Goal: Task Accomplishment & Management: Manage account settings

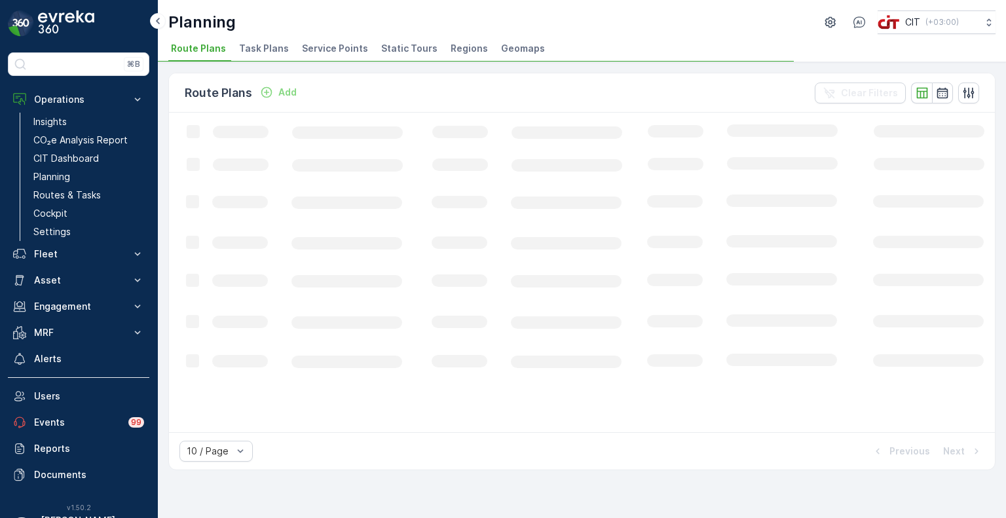
click at [335, 42] on span "Service Points" at bounding box center [335, 48] width 66 height 13
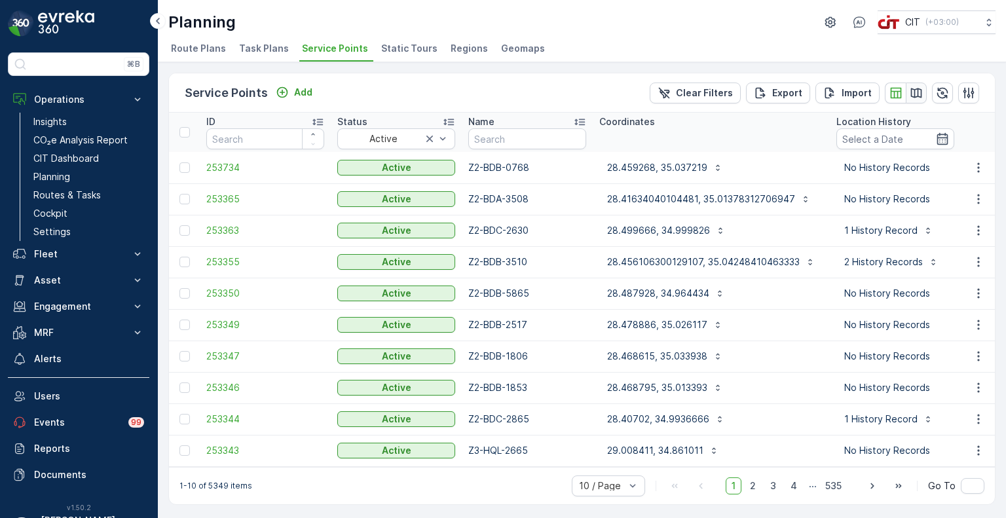
click at [918, 90] on icon "button" at bounding box center [916, 93] width 11 height 10
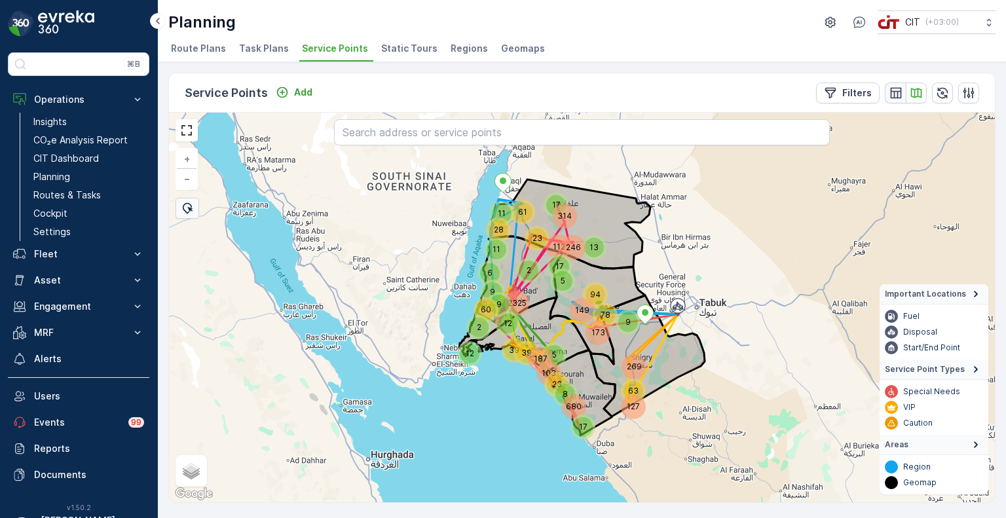
click at [899, 90] on icon "button" at bounding box center [895, 92] width 11 height 11
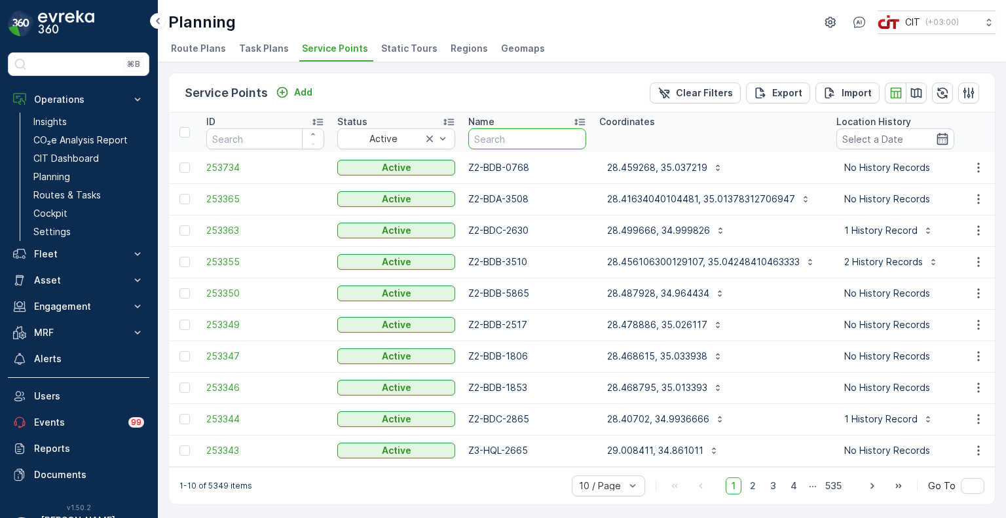
click at [499, 136] on input "text" at bounding box center [527, 138] width 118 height 21
type input "Z2-M"
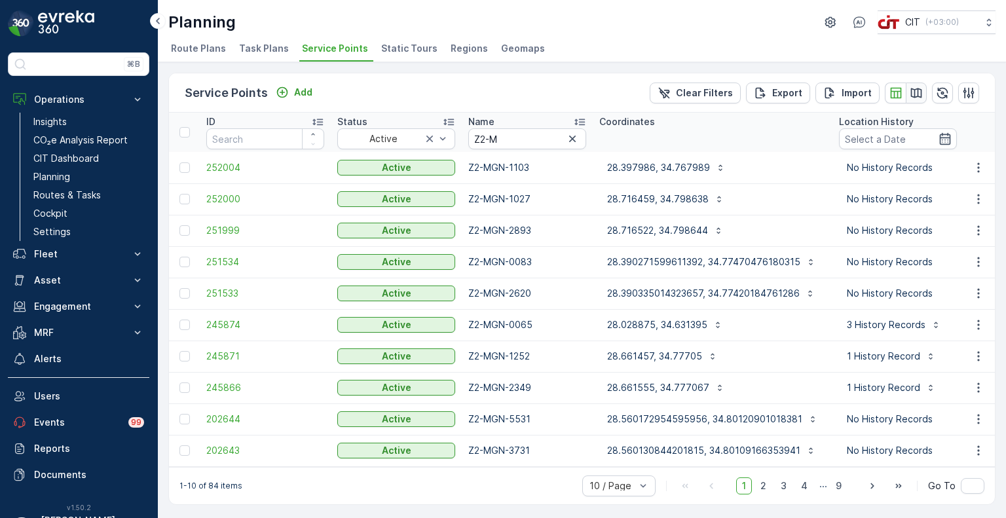
click at [915, 95] on icon "button" at bounding box center [916, 93] width 11 height 10
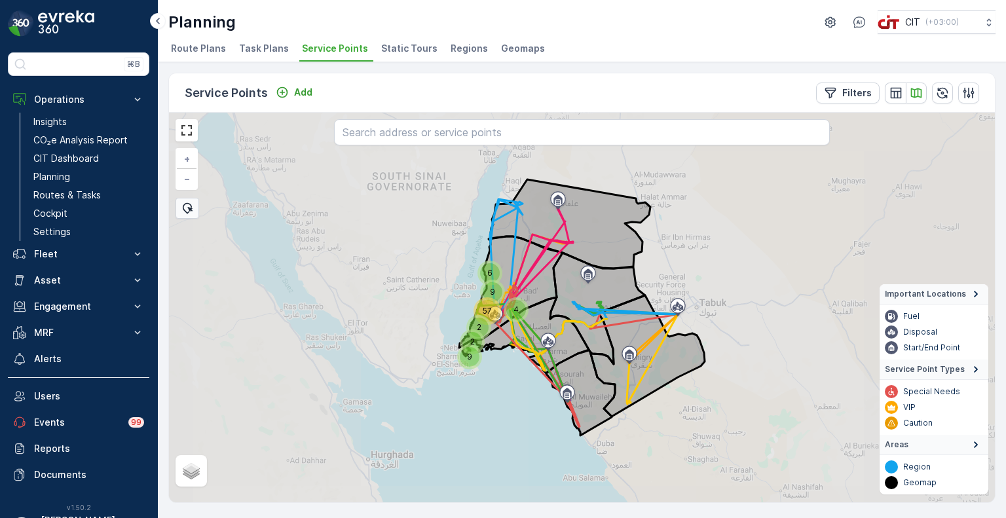
click at [486, 307] on div "57" at bounding box center [487, 311] width 22 height 22
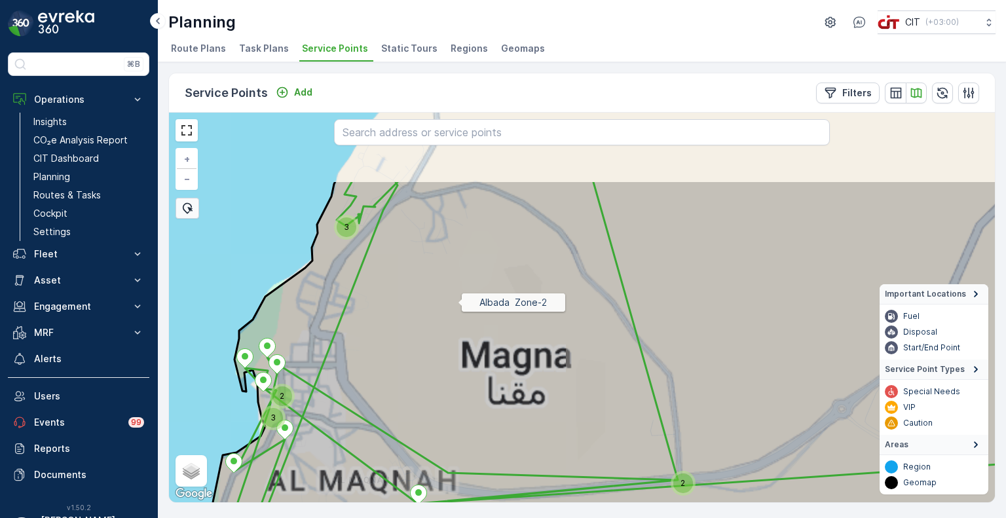
drag, startPoint x: 425, startPoint y: 174, endPoint x: 473, endPoint y: 399, distance: 229.9
click at [473, 399] on icon at bounding box center [644, 416] width 926 height 472
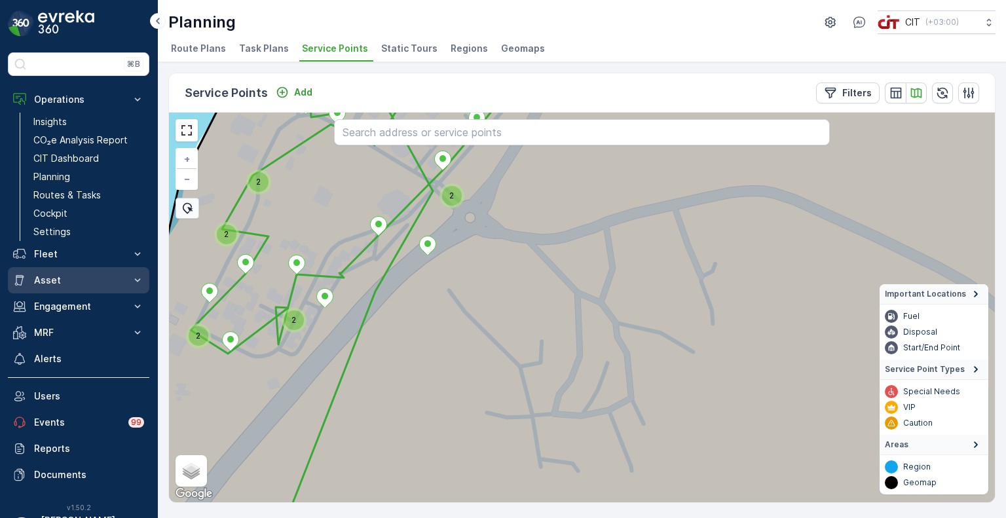
click at [57, 280] on p "Asset" at bounding box center [78, 280] width 89 height 13
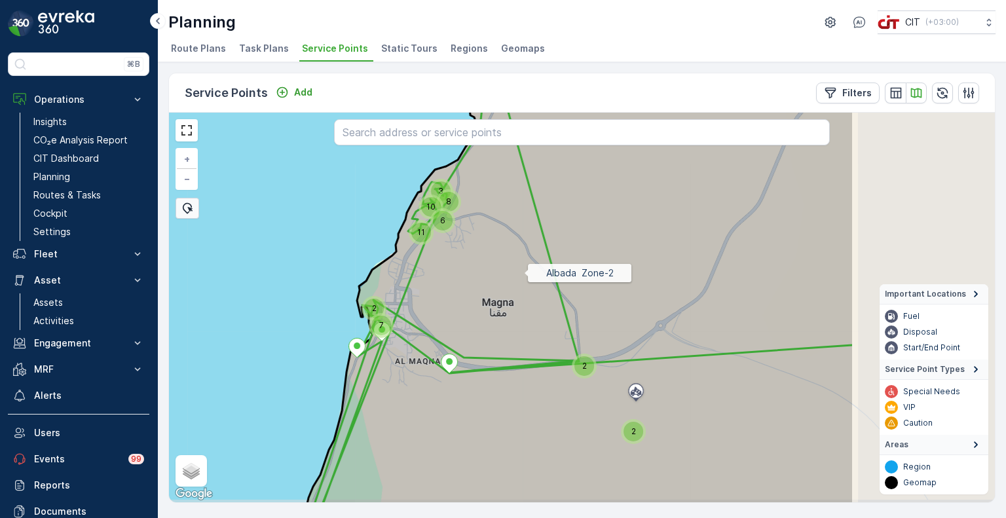
drag, startPoint x: 749, startPoint y: 311, endPoint x: 523, endPoint y: 273, distance: 229.8
click at [523, 273] on icon at bounding box center [581, 271] width 548 height 472
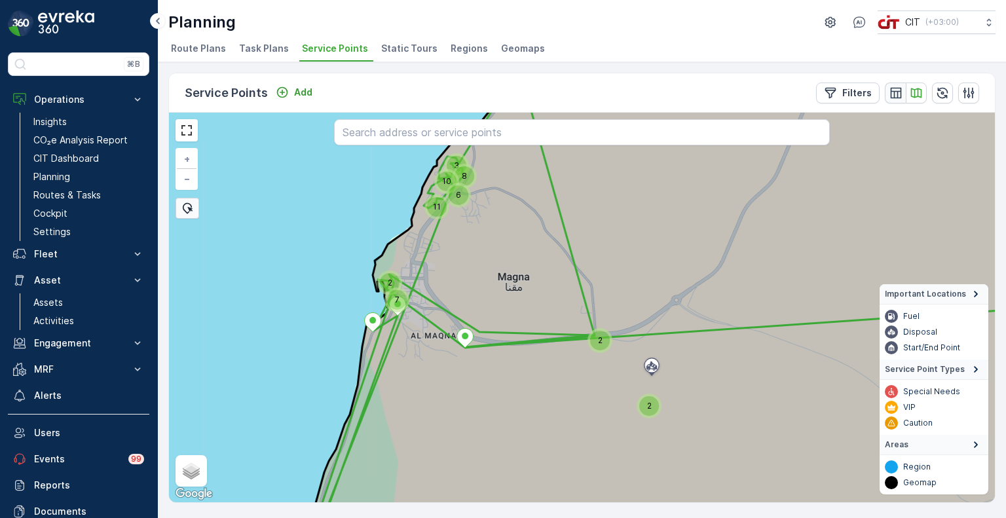
click at [898, 91] on icon "button" at bounding box center [895, 92] width 11 height 11
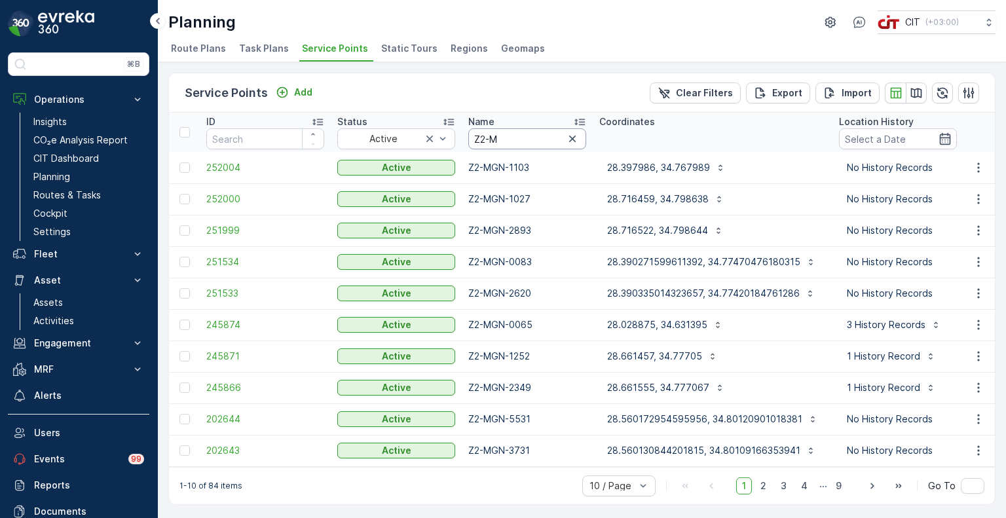
click at [519, 141] on input "Z2-M" at bounding box center [527, 138] width 118 height 21
type input "Z2-M-1029"
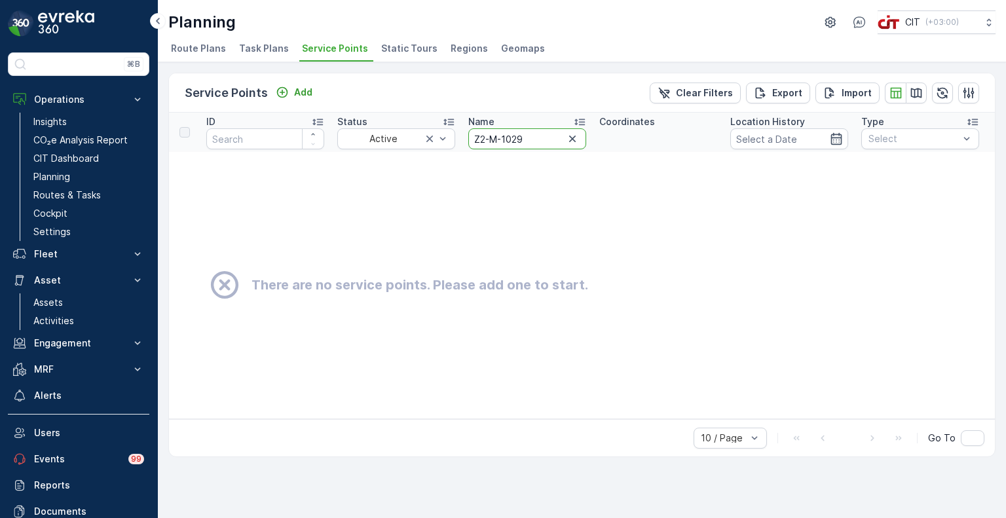
click at [498, 141] on input "Z2-M-1029" at bounding box center [527, 138] width 118 height 21
drag, startPoint x: 503, startPoint y: 142, endPoint x: 453, endPoint y: 145, distance: 49.9
type input "1029"
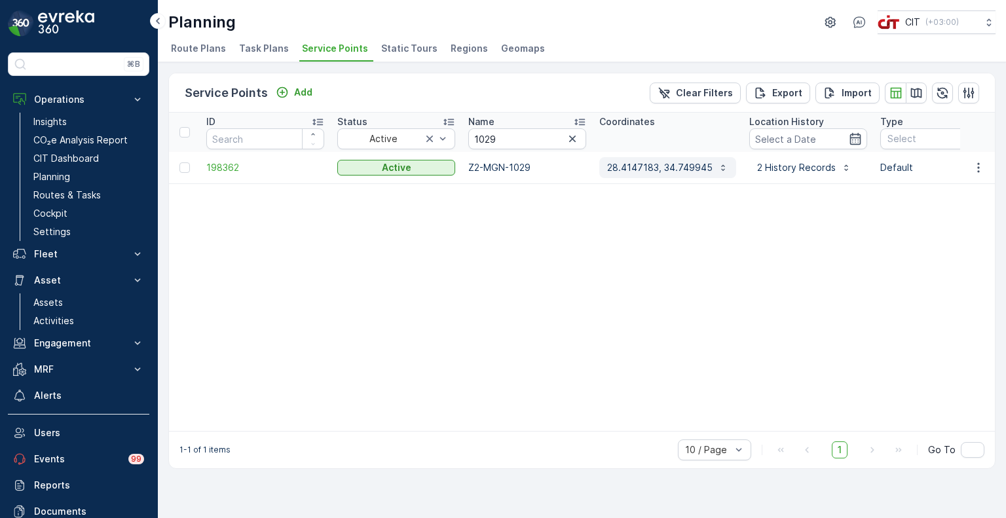
drag, startPoint x: 605, startPoint y: 171, endPoint x: 671, endPoint y: 177, distance: 65.8
click at [666, 178] on td "28.4147183, 34.749945" at bounding box center [668, 167] width 150 height 31
click at [727, 166] on button "28.4147183, 34.749945" at bounding box center [667, 167] width 137 height 21
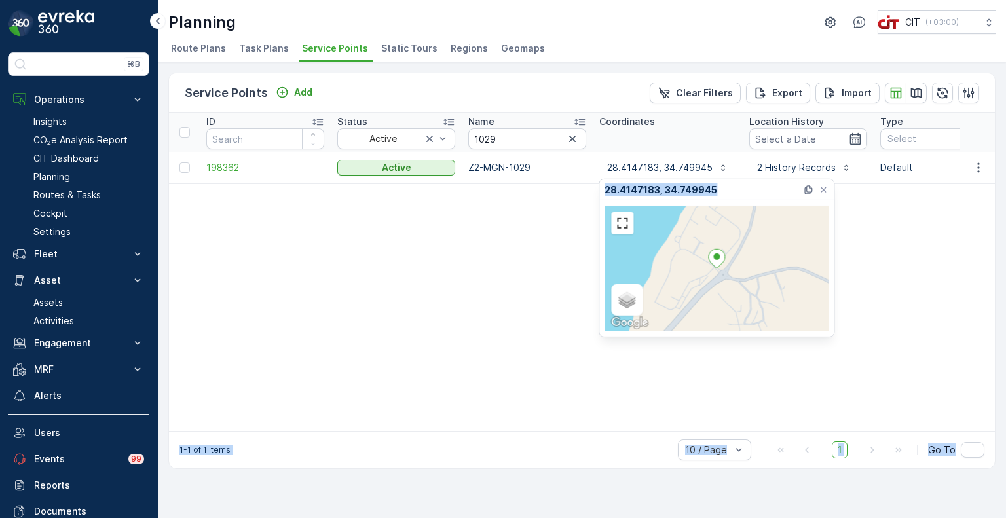
drag, startPoint x: 723, startPoint y: 187, endPoint x: 596, endPoint y: 187, distance: 127.1
click at [597, 187] on body "⌘B Operations Insights CO₂e Analysis Report CIT Dashboard Planning Routes & Tas…" at bounding box center [503, 259] width 1006 height 518
copy body "1-1 of 1 items 10 / Page 1 Go To BESbswy BESbswy 28.4147183, 34.749945"
click at [720, 191] on div "28.4147183, 34.749945" at bounding box center [718, 190] width 227 height 20
drag, startPoint x: 725, startPoint y: 188, endPoint x: 601, endPoint y: 187, distance: 123.2
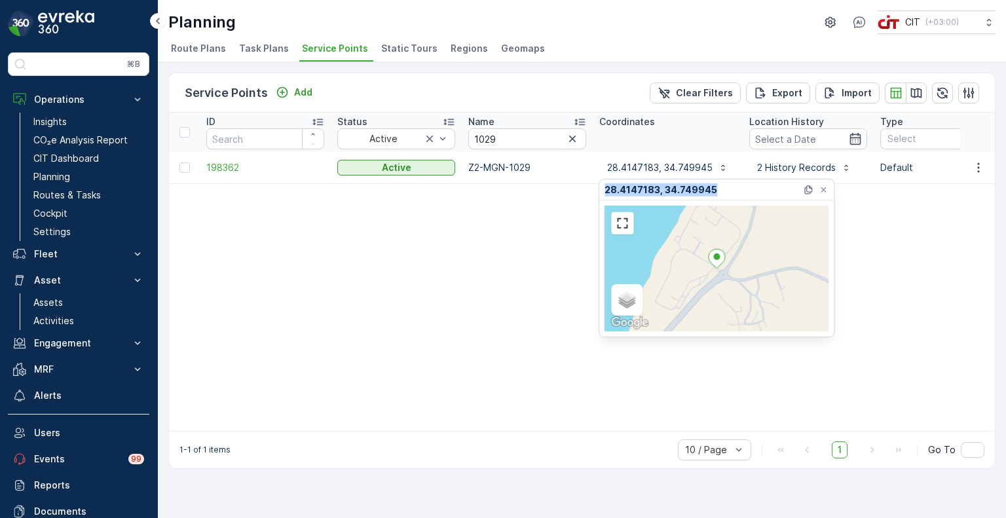
click at [601, 187] on div "28.4147183, 34.749945" at bounding box center [716, 190] width 235 height 21
copy p "28.4147183, 34.749945"
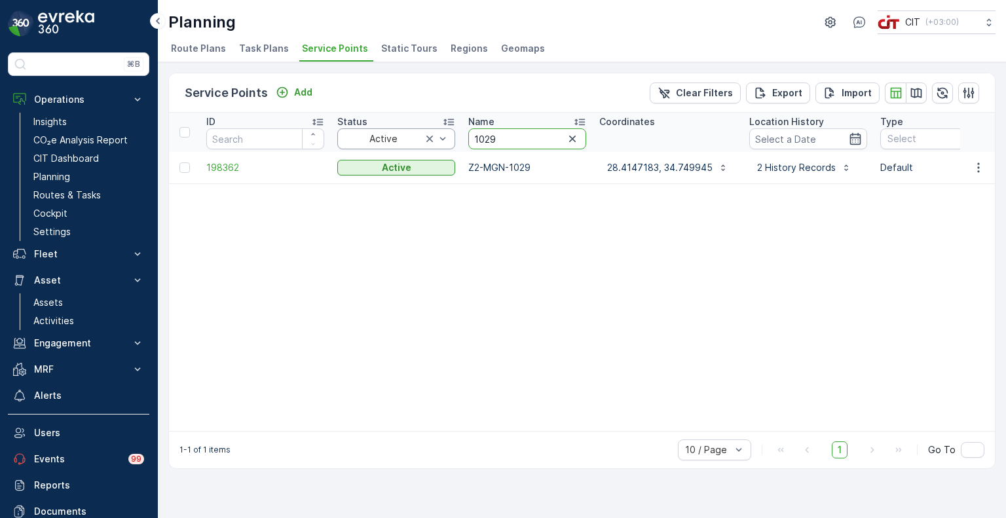
drag, startPoint x: 514, startPoint y: 142, endPoint x: 455, endPoint y: 143, distance: 59.0
type input "z2-m"
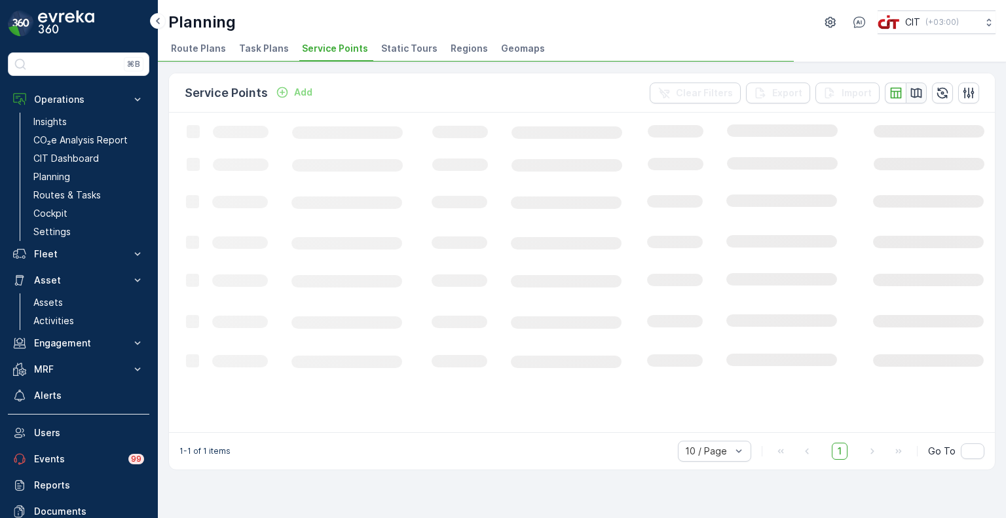
click at [923, 96] on button "button" at bounding box center [916, 93] width 21 height 21
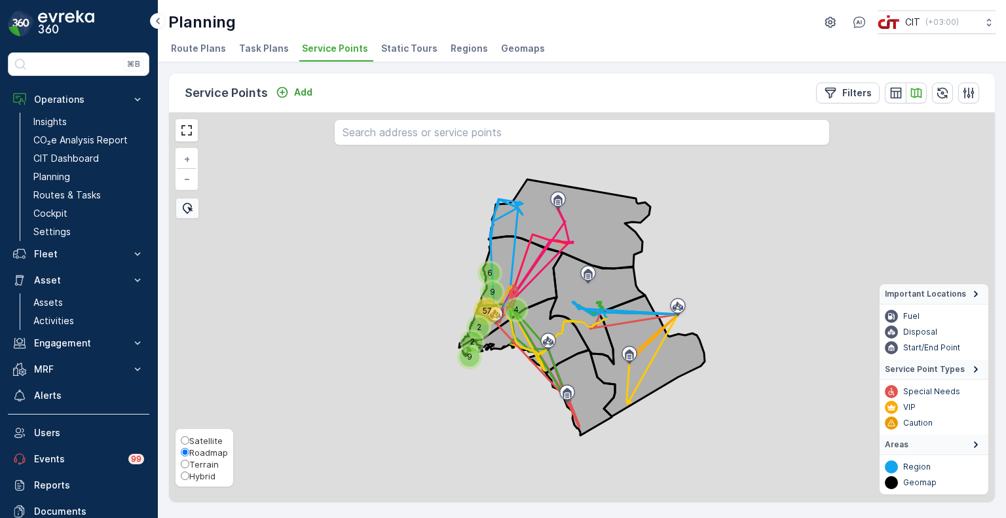
click at [193, 476] on span "Hybrid" at bounding box center [202, 476] width 26 height 10
click at [189, 476] on input "Hybrid" at bounding box center [185, 476] width 9 height 9
radio input "true"
click at [483, 301] on div "57" at bounding box center [487, 311] width 22 height 22
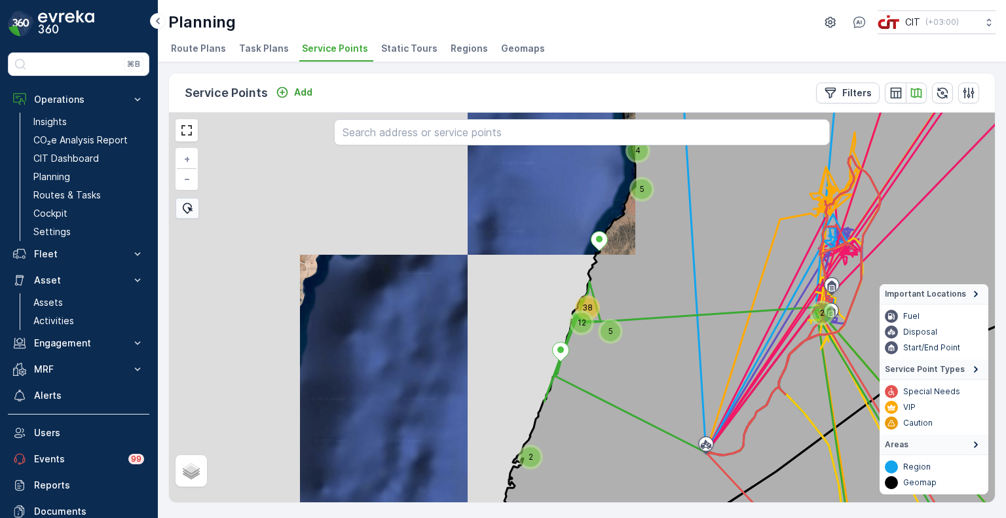
click at [595, 307] on div "38" at bounding box center [588, 308] width 20 height 20
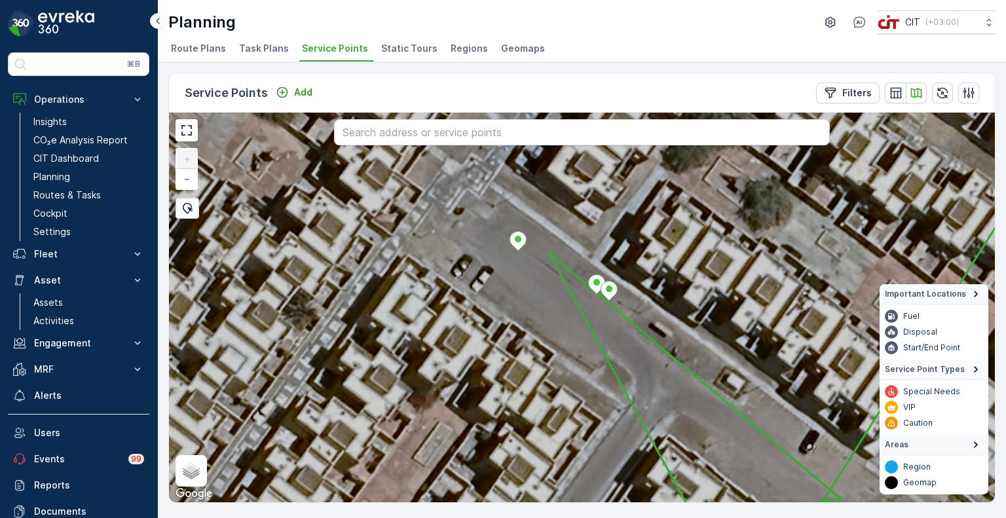
click at [465, 49] on span "Regions" at bounding box center [469, 48] width 37 height 13
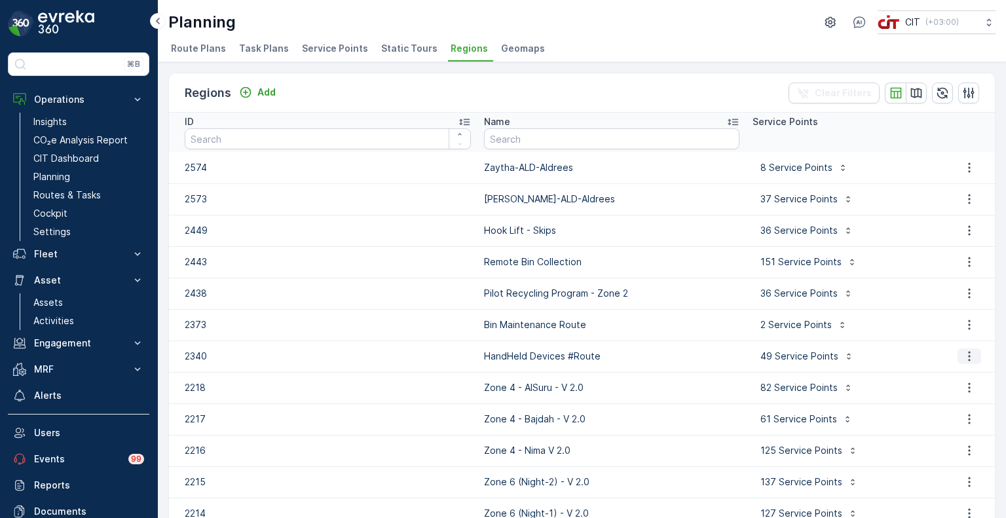
click at [972, 358] on button "button" at bounding box center [970, 357] width 24 height 16
click at [966, 373] on span "Edit Region" at bounding box center [963, 375] width 50 height 13
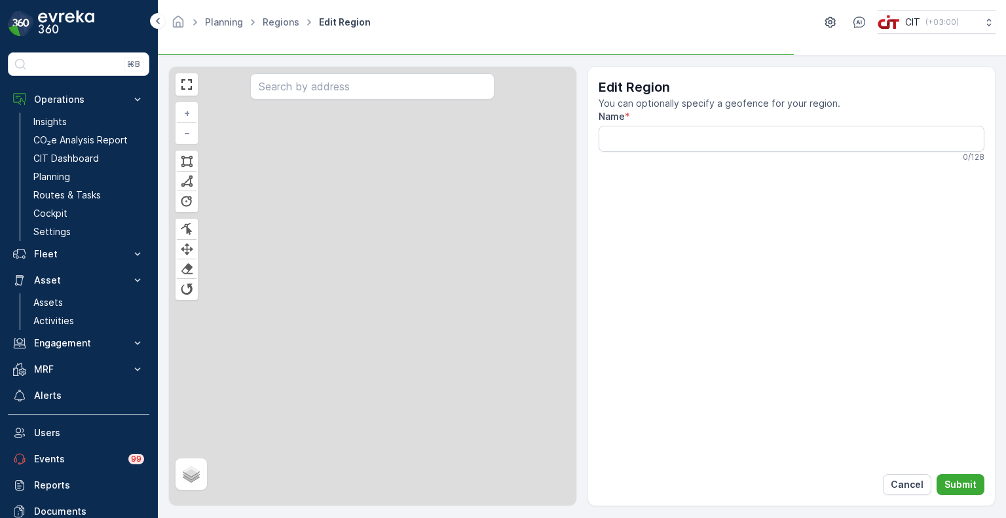
type input "HandHeld Devices #Route"
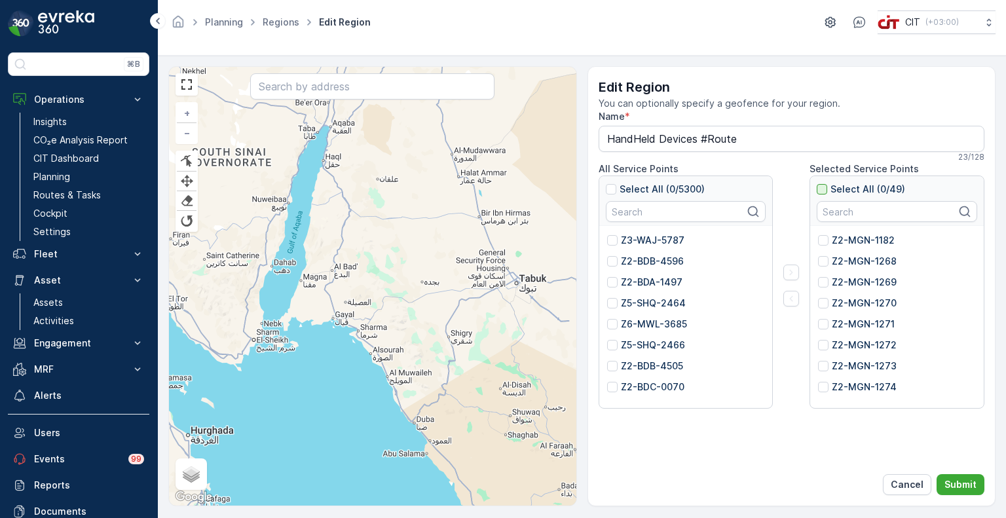
click at [822, 187] on div at bounding box center [822, 189] width 10 height 10
click at [817, 183] on input "Select All (0/49)" at bounding box center [817, 183] width 0 height 0
click at [788, 300] on icon "button" at bounding box center [791, 298] width 13 height 13
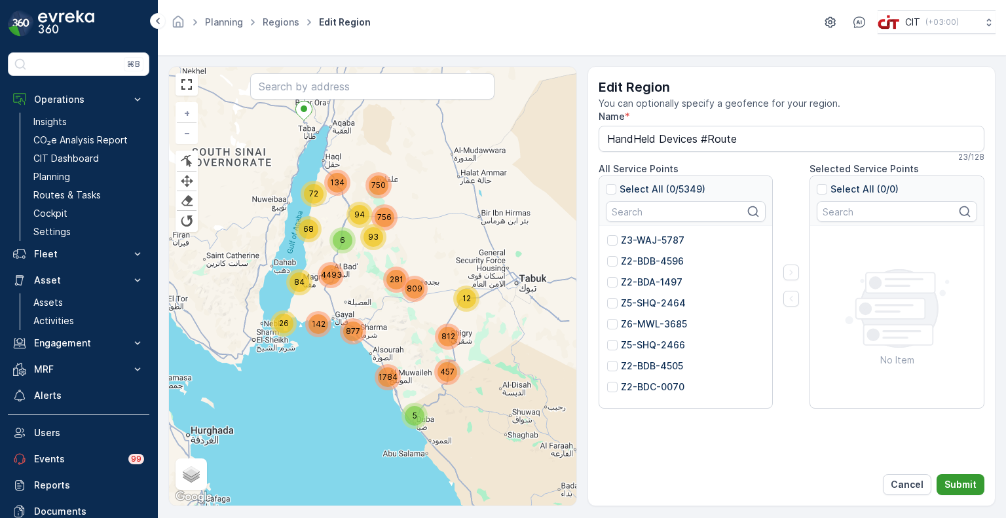
click at [961, 483] on p "Submit" at bounding box center [961, 484] width 32 height 13
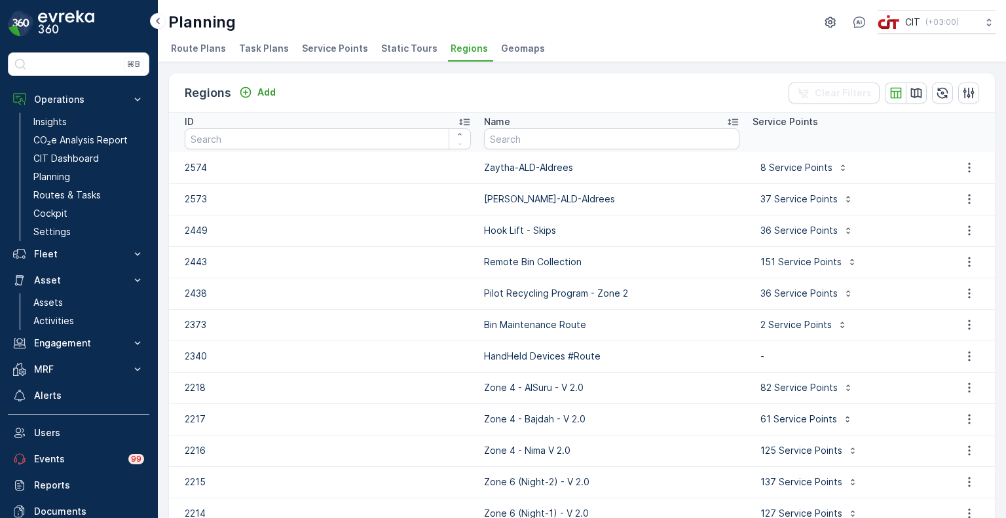
click at [342, 47] on span "Service Points" at bounding box center [335, 48] width 66 height 13
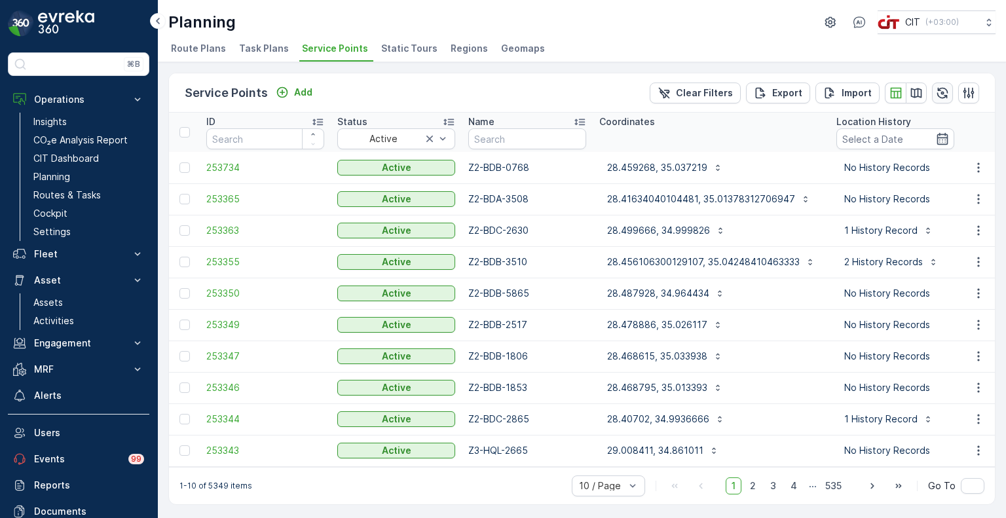
click at [945, 92] on icon "button" at bounding box center [942, 92] width 13 height 13
click at [918, 96] on icon "button" at bounding box center [916, 93] width 11 height 10
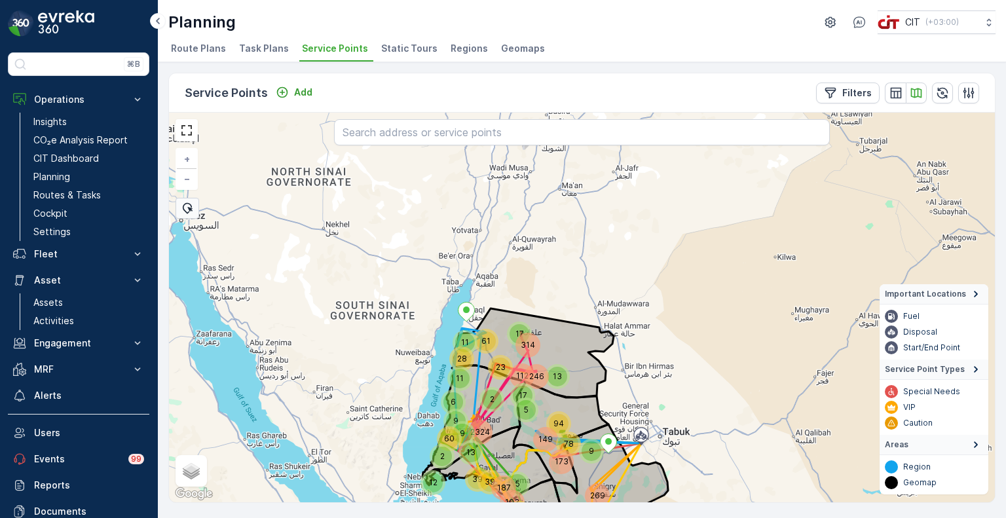
drag, startPoint x: 469, startPoint y: 224, endPoint x: 434, endPoint y: 344, distance: 124.8
click at [434, 344] on div "2324 28 11 187 78 314 13 94 9 246 112 60 6 680 13 269 2 23 61 12 149 173 103 12…" at bounding box center [582, 308] width 826 height 390
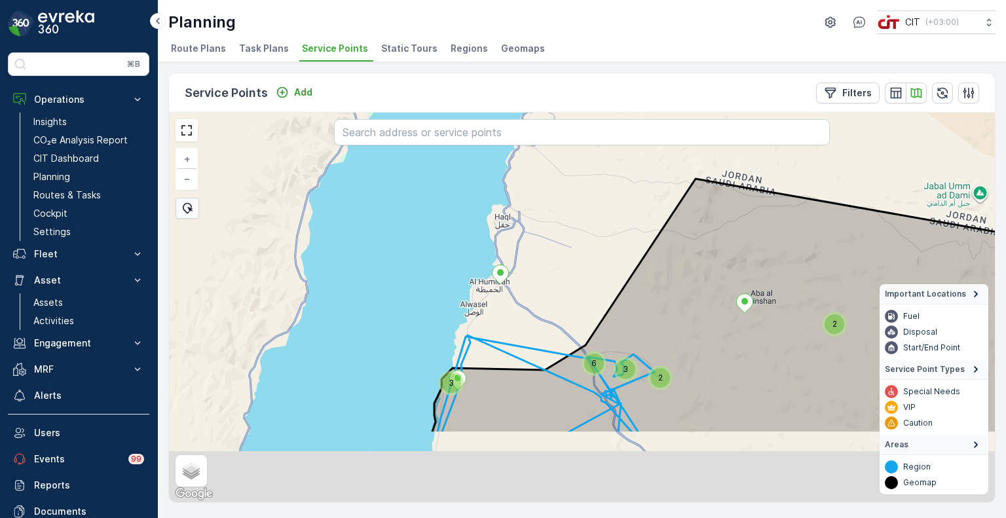
drag, startPoint x: 558, startPoint y: 428, endPoint x: 528, endPoint y: 305, distance: 126.8
click at [531, 312] on div "40 3 2 2 3 8 9 6 5 3 + − Satellite Roadmap Terrain Hybrid Leaflet Keyboard shor…" at bounding box center [582, 308] width 826 height 390
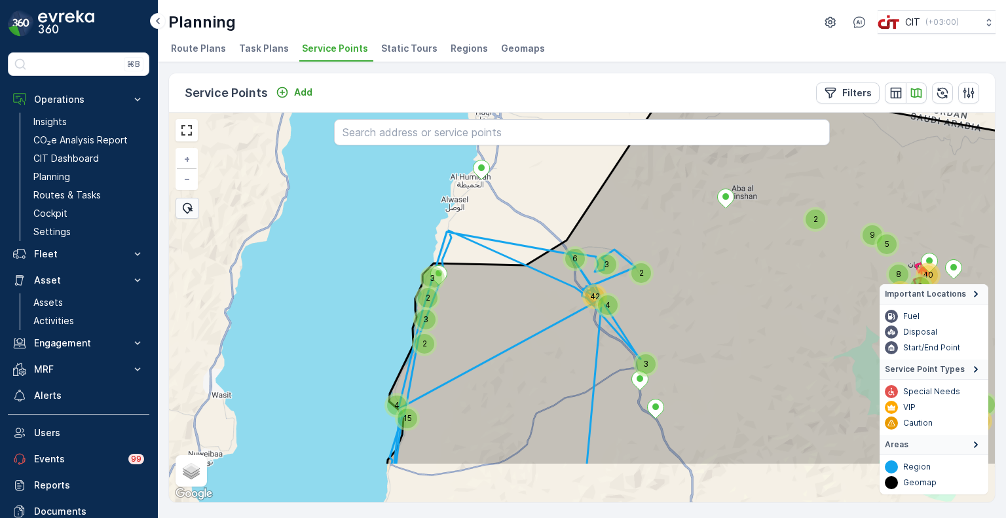
drag, startPoint x: 539, startPoint y: 423, endPoint x: 529, endPoint y: 341, distance: 81.8
click at [529, 341] on icon at bounding box center [729, 270] width 685 height 392
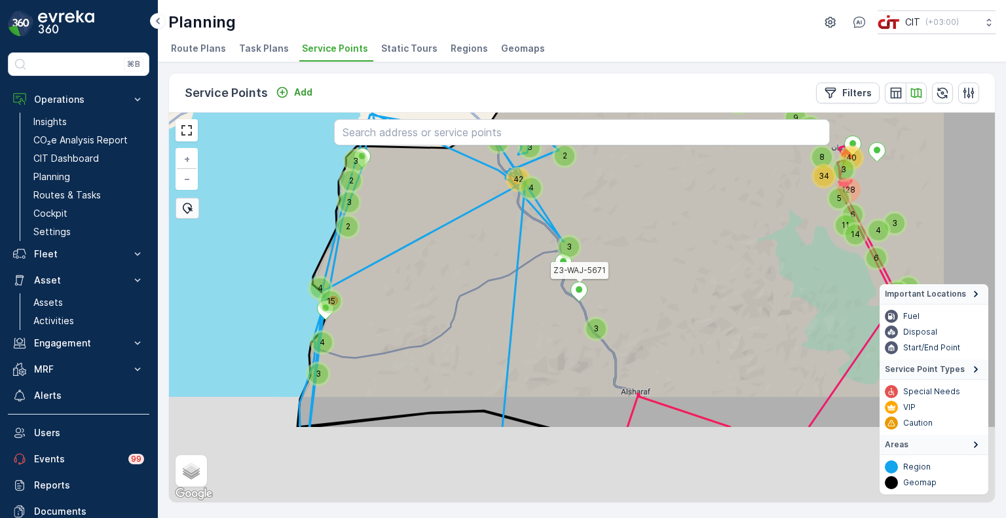
drag, startPoint x: 647, startPoint y: 396, endPoint x: 571, endPoint y: 279, distance: 139.5
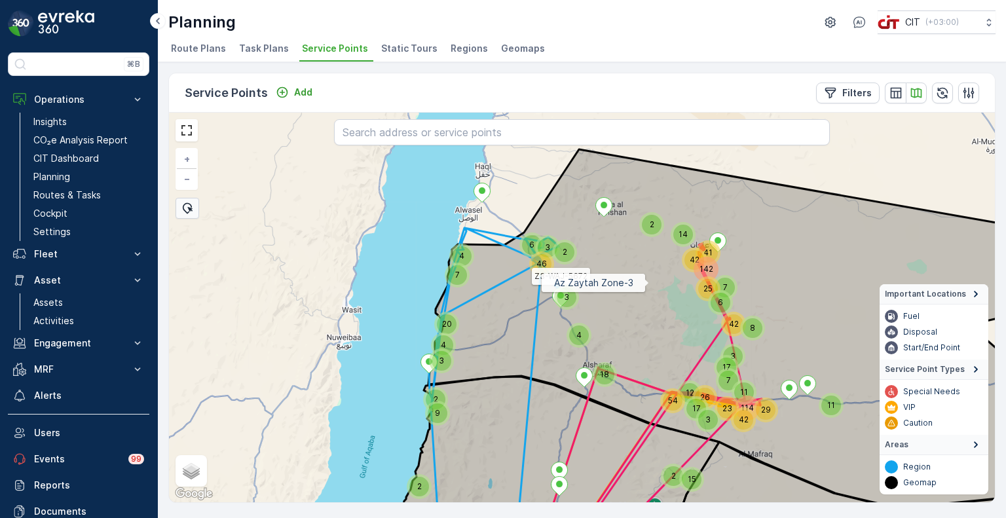
drag, startPoint x: 649, startPoint y: 282, endPoint x: 524, endPoint y: 167, distance: 170.2
click at [546, 185] on icon at bounding box center [749, 327] width 643 height 356
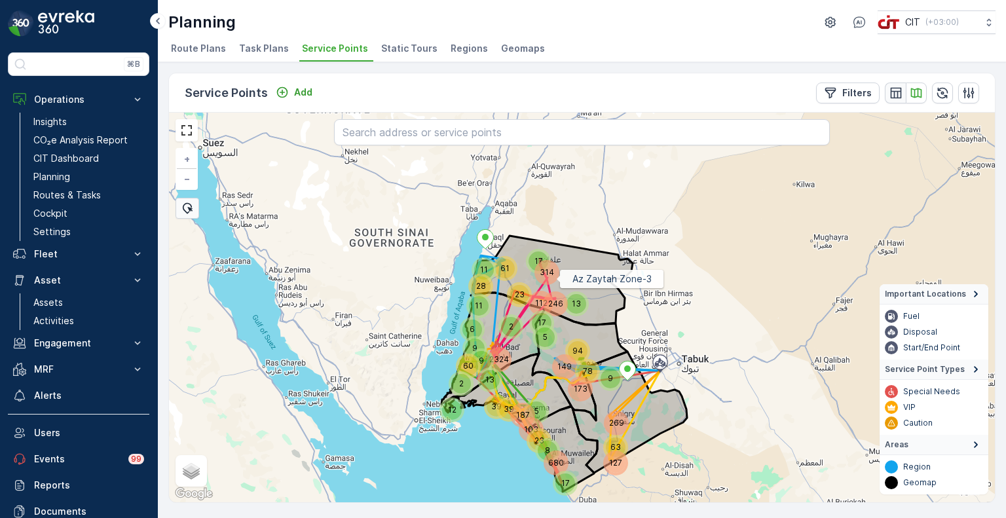
click at [892, 91] on icon "button" at bounding box center [896, 92] width 13 height 13
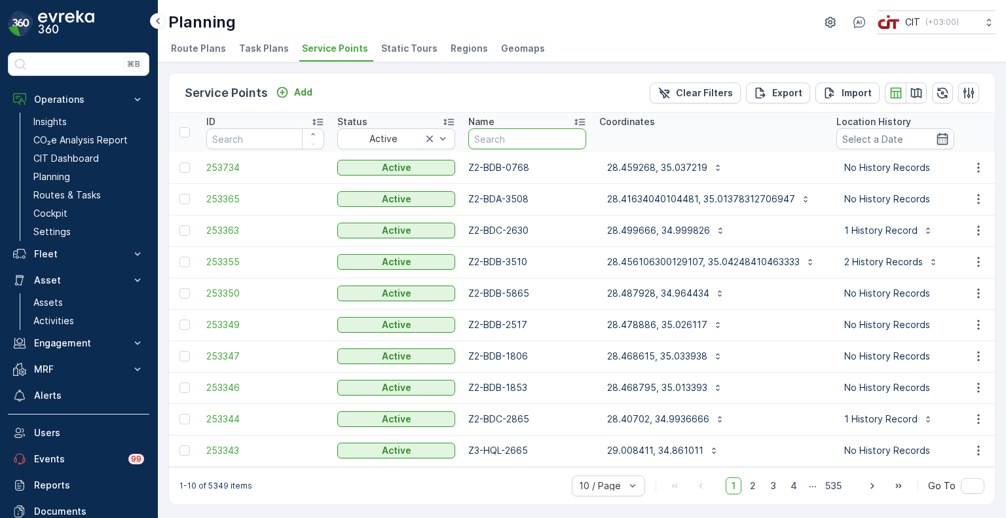
click at [508, 138] on input "text" at bounding box center [527, 138] width 118 height 21
type input "z2-m"
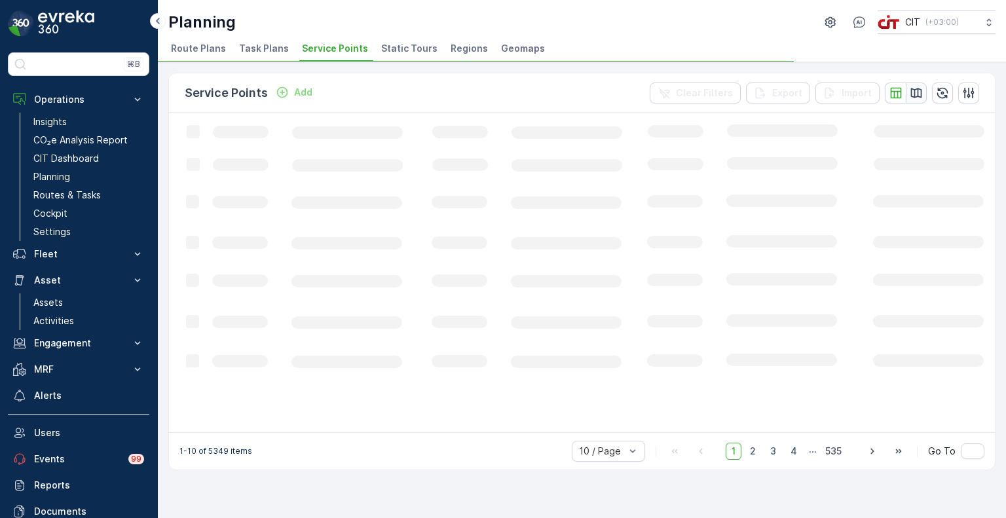
click at [920, 96] on icon "button" at bounding box center [916, 92] width 13 height 13
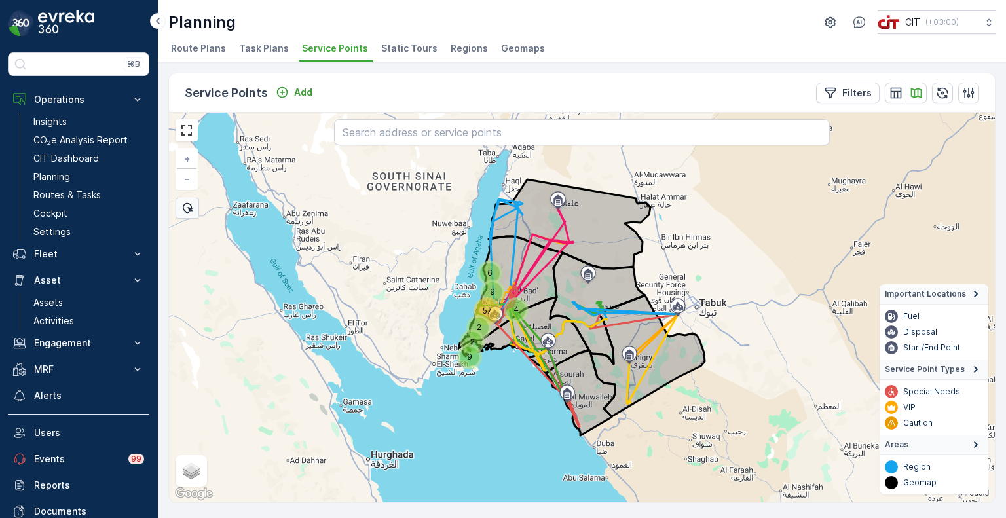
click at [497, 285] on div "9" at bounding box center [493, 292] width 20 height 20
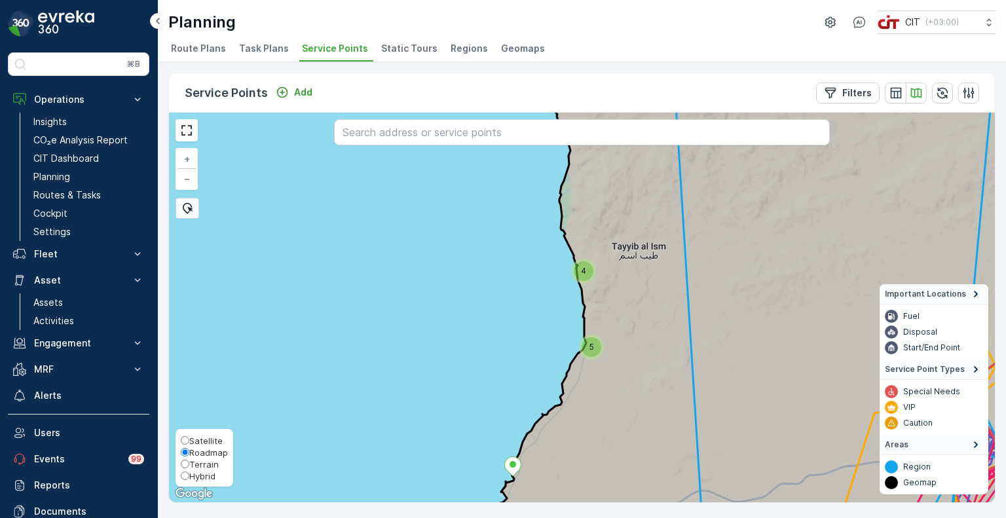
click at [189, 471] on span "Hybrid" at bounding box center [202, 476] width 26 height 10
click at [189, 472] on input "Hybrid" at bounding box center [185, 476] width 9 height 9
radio input "true"
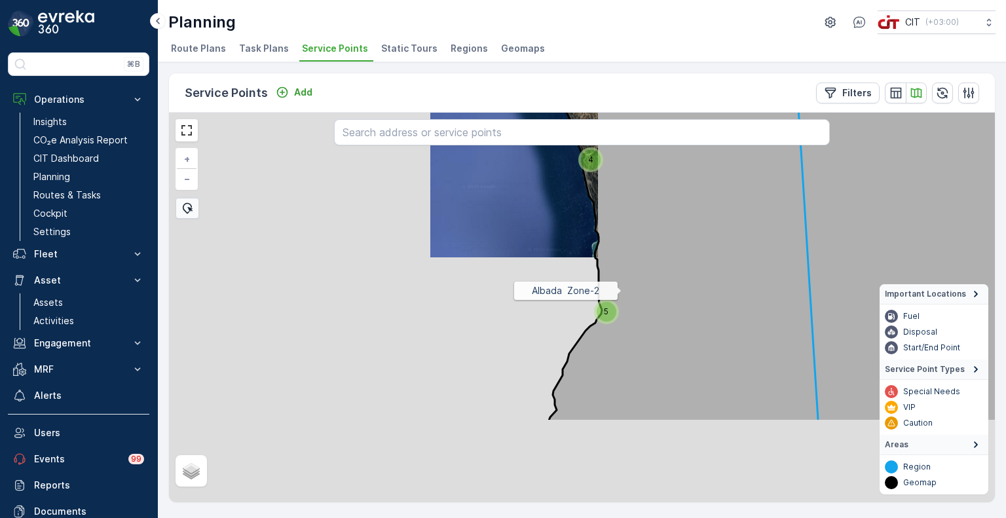
drag, startPoint x: 618, startPoint y: 417, endPoint x: 621, endPoint y: 285, distance: 131.7
click at [621, 285] on icon at bounding box center [815, 186] width 535 height 472
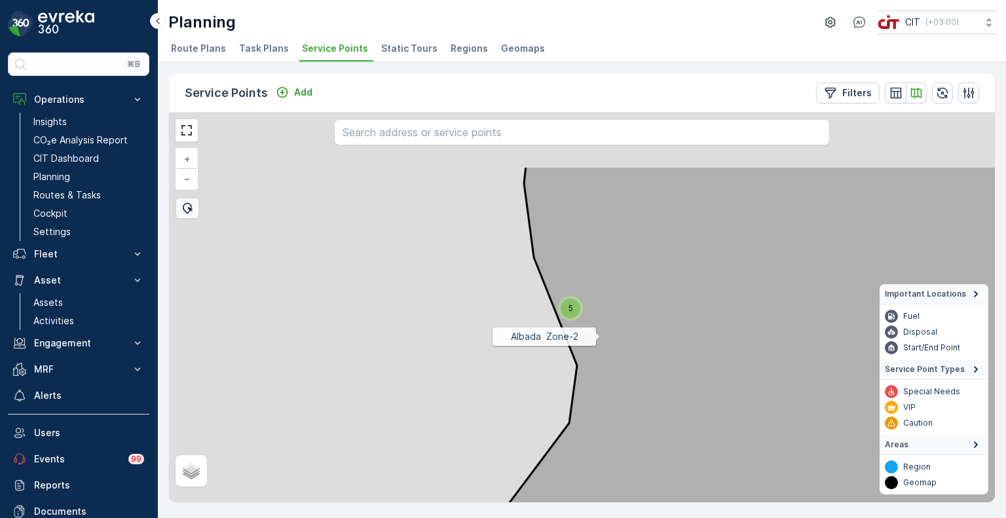
drag, startPoint x: 605, startPoint y: 242, endPoint x: 600, endPoint y: 335, distance: 92.5
click at [600, 335] on icon at bounding box center [725, 402] width 699 height 472
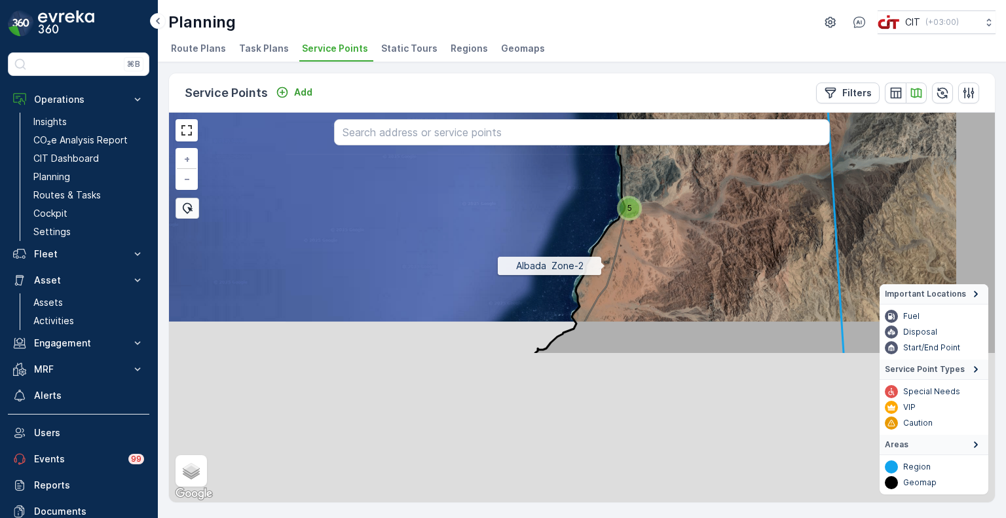
drag, startPoint x: 609, startPoint y: 455, endPoint x: 605, endPoint y: 256, distance: 198.5
click at [605, 259] on icon at bounding box center [806, 119] width 542 height 472
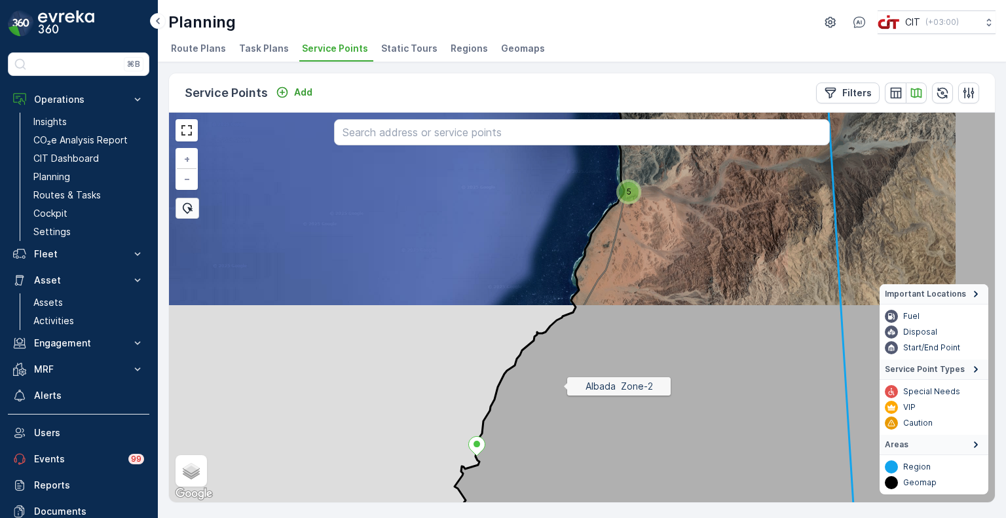
drag, startPoint x: 563, startPoint y: 391, endPoint x: 582, endPoint y: 262, distance: 130.4
click at [582, 262] on icon at bounding box center [758, 303] width 644 height 472
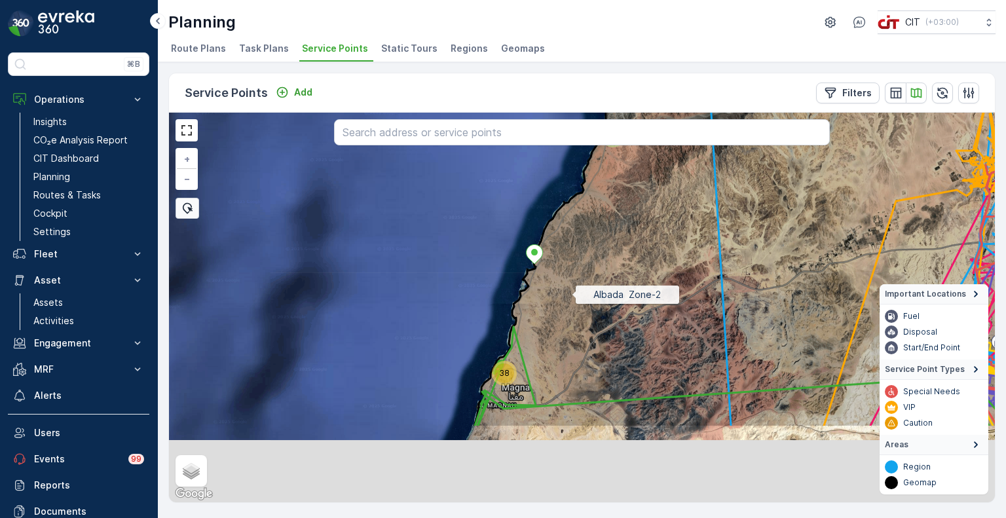
drag, startPoint x: 518, startPoint y: 413, endPoint x: 572, endPoint y: 294, distance: 131.0
click at [572, 294] on icon at bounding box center [803, 192] width 659 height 472
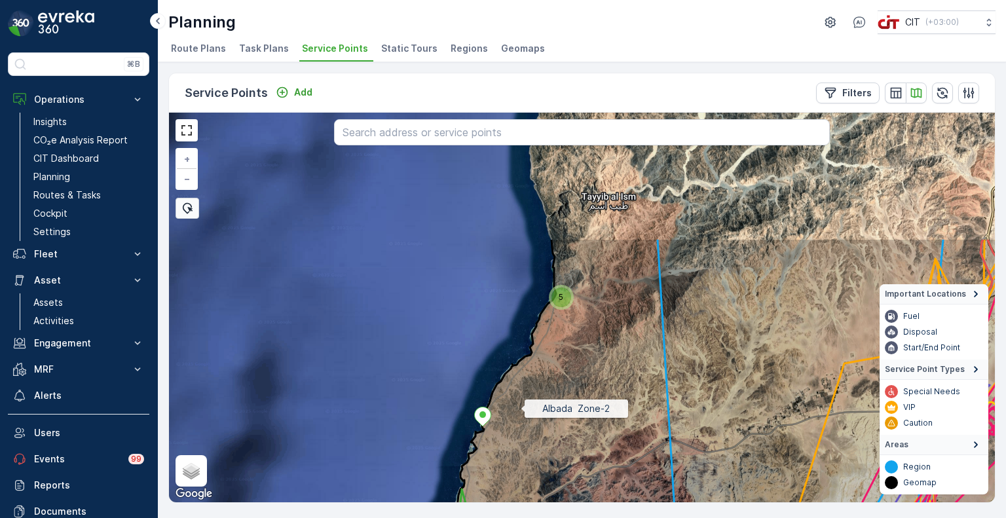
drag, startPoint x: 574, startPoint y: 240, endPoint x: 521, endPoint y: 407, distance: 174.7
click at [521, 407] on icon at bounding box center [702, 474] width 647 height 472
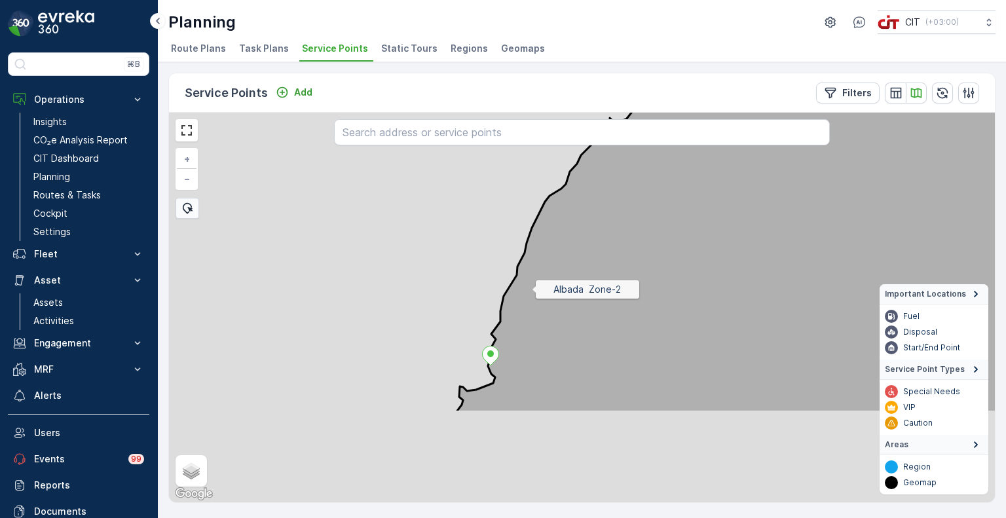
drag, startPoint x: 522, startPoint y: 356, endPoint x: 538, endPoint y: 276, distance: 81.5
click at [538, 276] on icon at bounding box center [780, 177] width 648 height 472
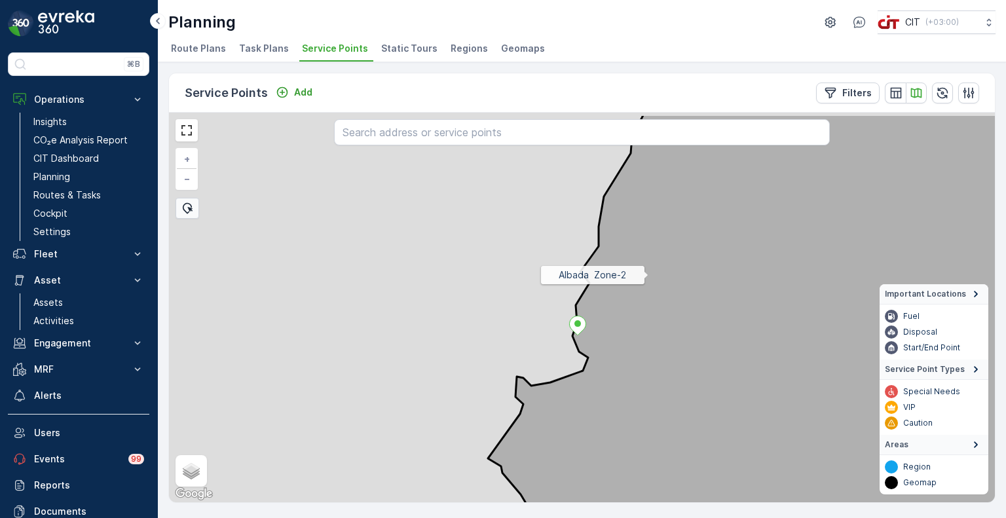
drag, startPoint x: 663, startPoint y: 204, endPoint x: 577, endPoint y: 445, distance: 255.5
click at [575, 449] on icon at bounding box center [767, 350] width 609 height 472
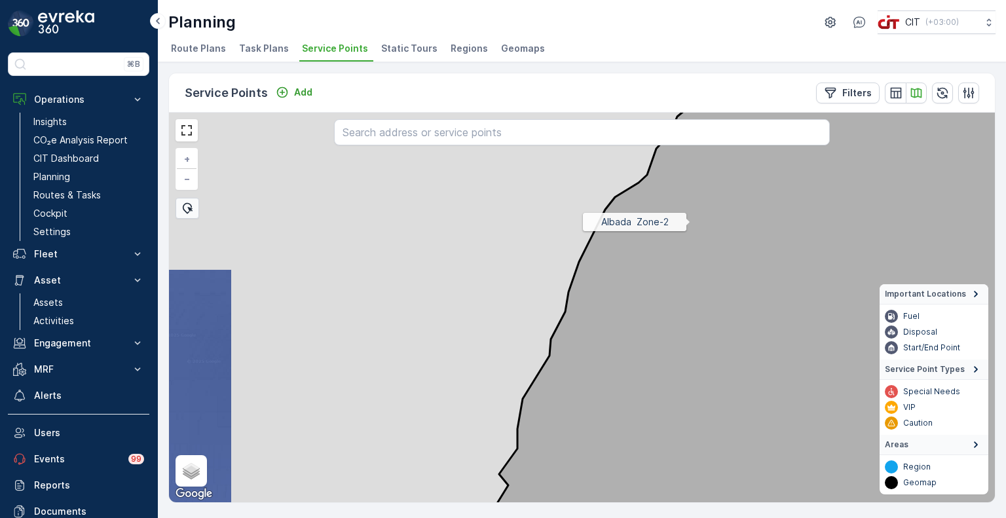
drag, startPoint x: 663, startPoint y: 267, endPoint x: 584, endPoint y: 369, distance: 128.9
click at [585, 369] on icon at bounding box center [785, 308] width 588 height 472
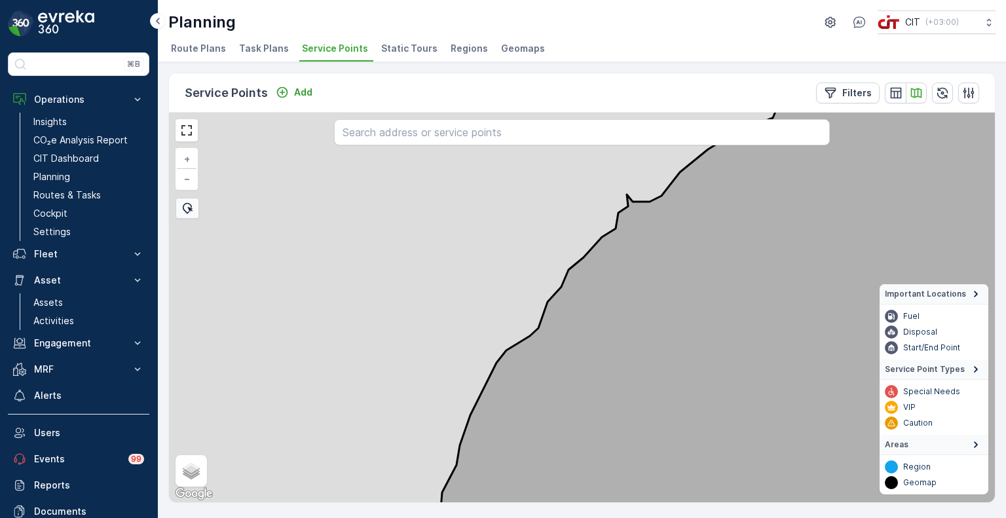
drag, startPoint x: 682, startPoint y: 234, endPoint x: 606, endPoint y: 350, distance: 138.6
click at [606, 350] on icon at bounding box center [749, 308] width 660 height 472
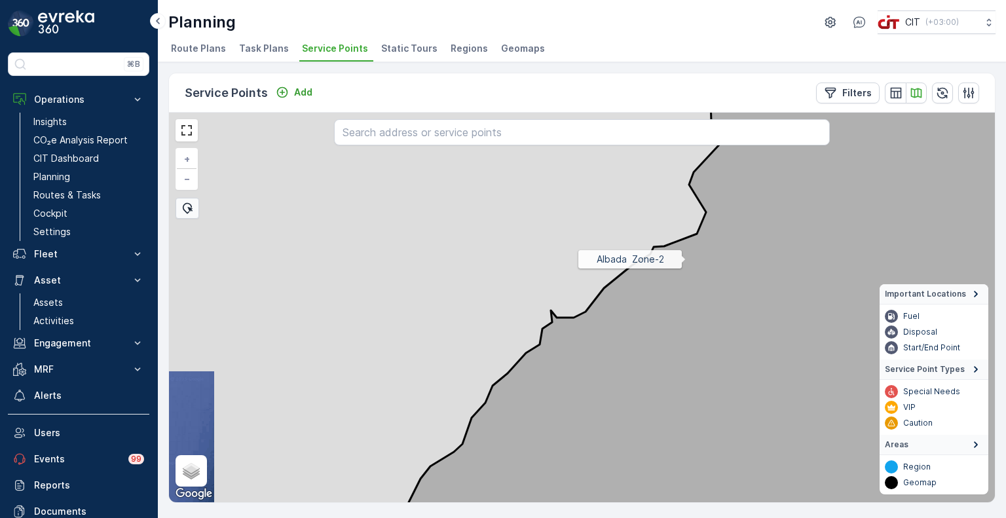
click at [553, 373] on icon at bounding box center [735, 308] width 690 height 472
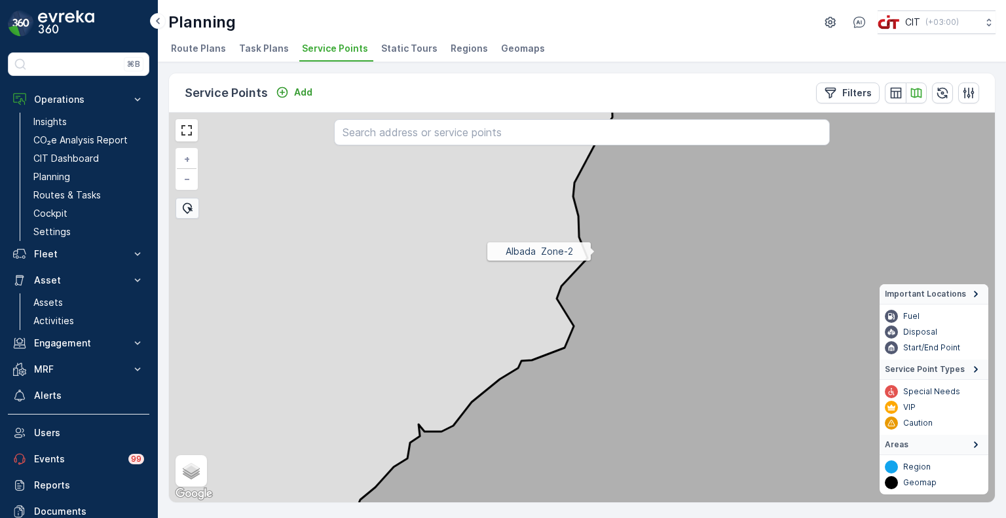
drag, startPoint x: 584, startPoint y: 285, endPoint x: 506, endPoint y: 438, distance: 172.0
click at [506, 437] on icon at bounding box center [707, 308] width 744 height 472
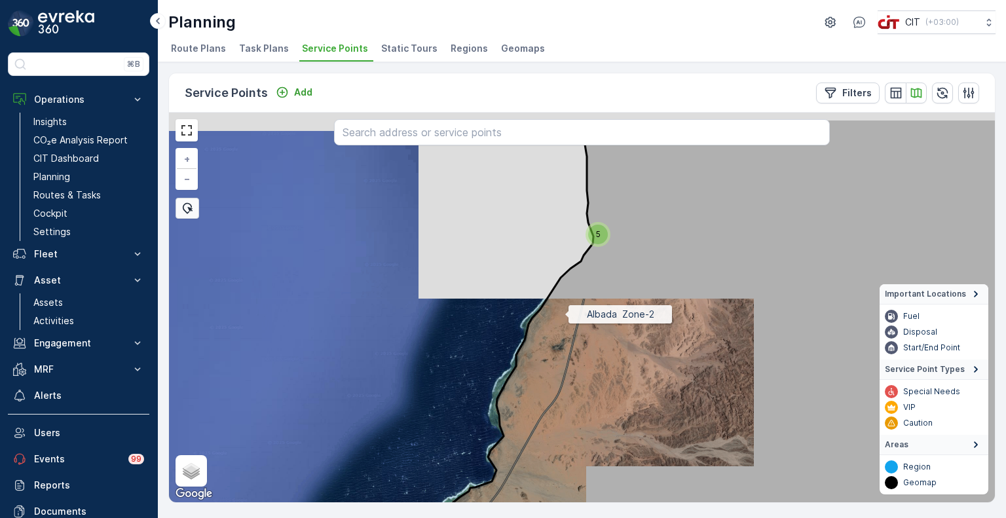
drag, startPoint x: 583, startPoint y: 264, endPoint x: 520, endPoint y: 395, distance: 145.6
click at [520, 395] on icon at bounding box center [718, 355] width 694 height 472
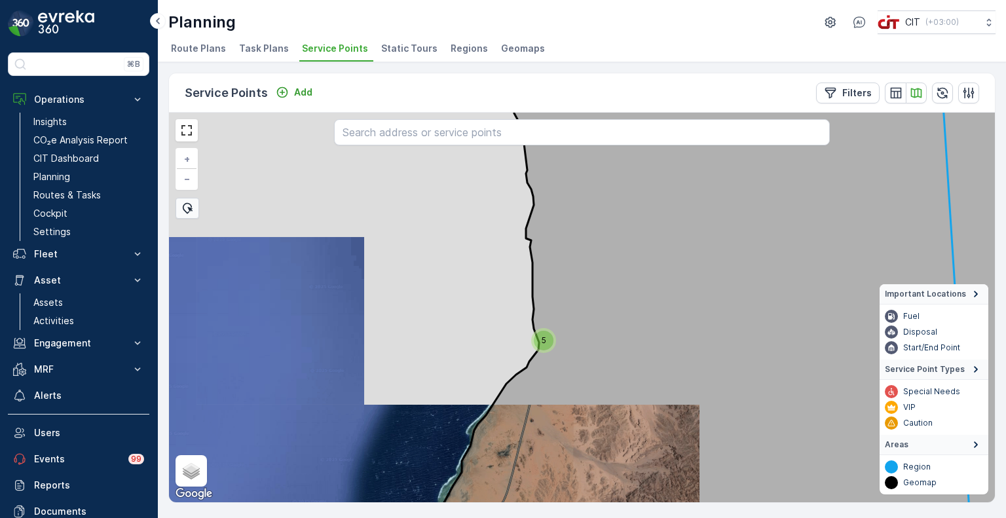
click at [542, 340] on div "5" at bounding box center [544, 341] width 20 height 20
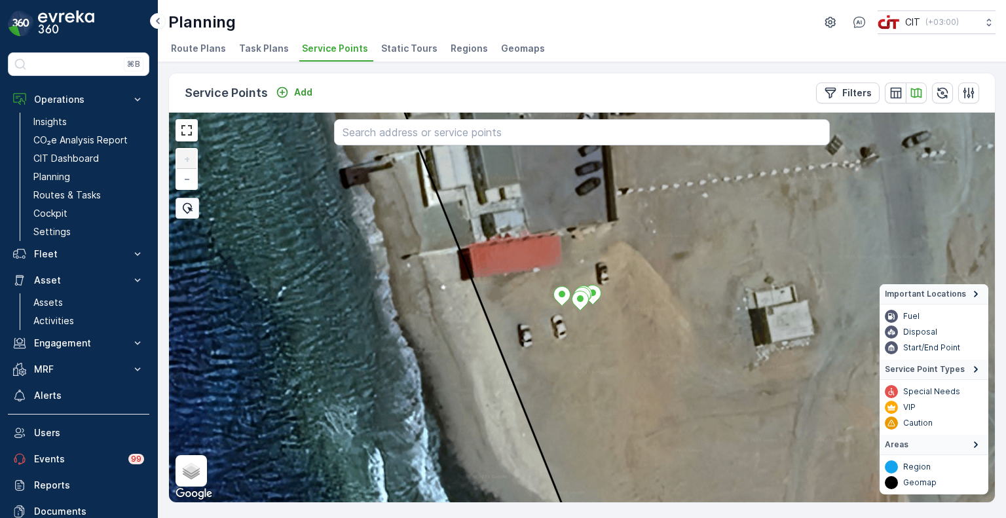
click at [194, 210] on div at bounding box center [188, 208] width 24 height 21
click at [175, 140] on div at bounding box center [175, 140] width 0 height 0
click at [532, 263] on div at bounding box center [532, 262] width 9 height 9
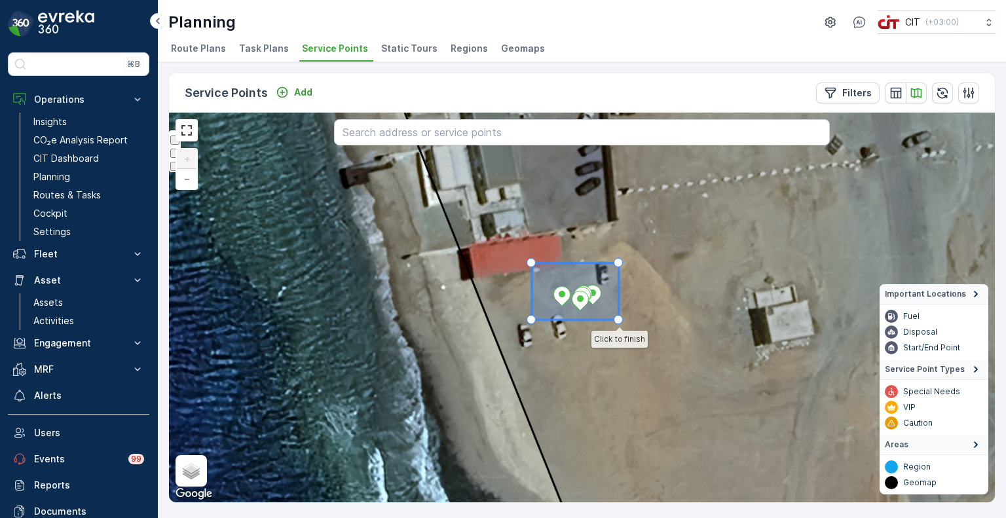
click at [619, 320] on div at bounding box center [618, 319] width 9 height 9
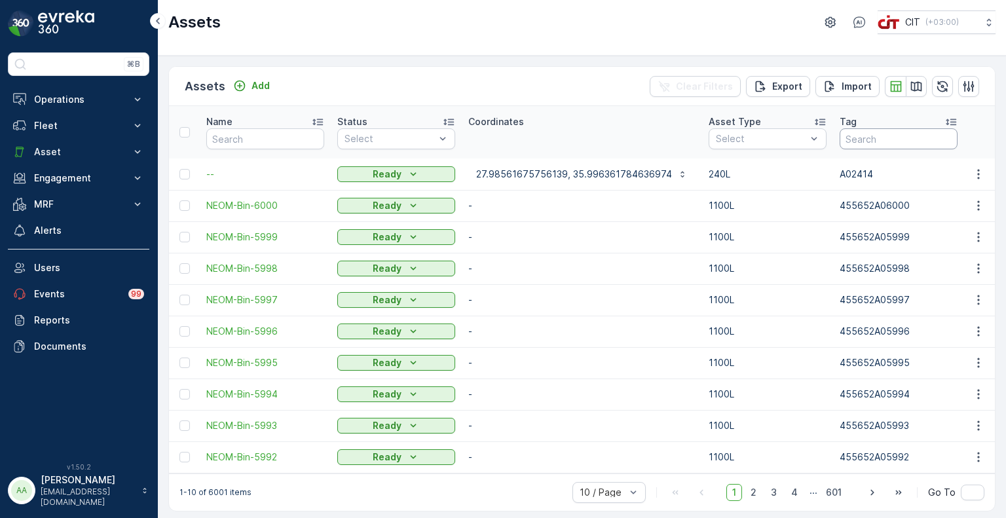
click at [887, 140] on input "text" at bounding box center [899, 138] width 118 height 21
type input "1182"
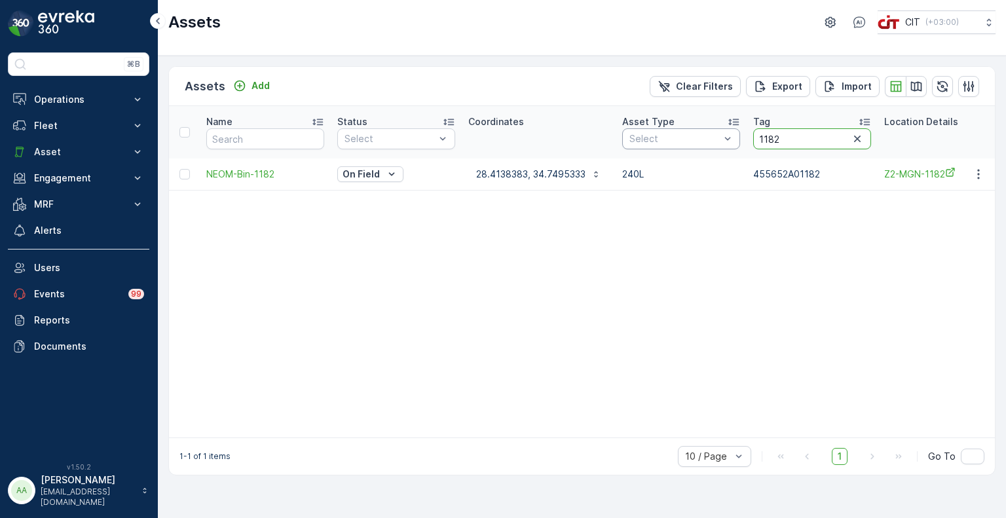
drag, startPoint x: 784, startPoint y: 132, endPoint x: 730, endPoint y: 134, distance: 53.8
type input "1254"
drag, startPoint x: 786, startPoint y: 143, endPoint x: 725, endPoint y: 132, distance: 61.9
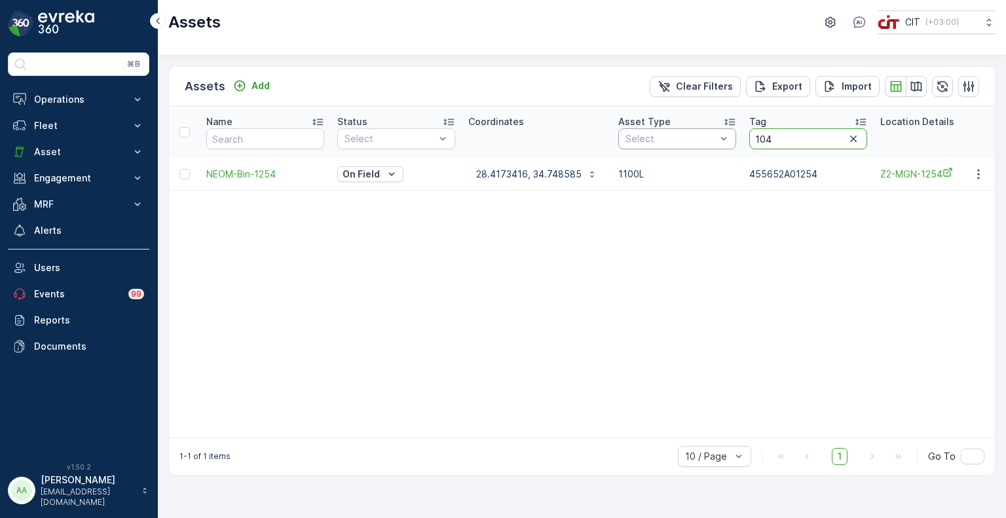
type input "1045"
drag, startPoint x: 788, startPoint y: 141, endPoint x: 731, endPoint y: 138, distance: 57.1
type input "1257"
drag, startPoint x: 789, startPoint y: 142, endPoint x: 744, endPoint y: 145, distance: 44.7
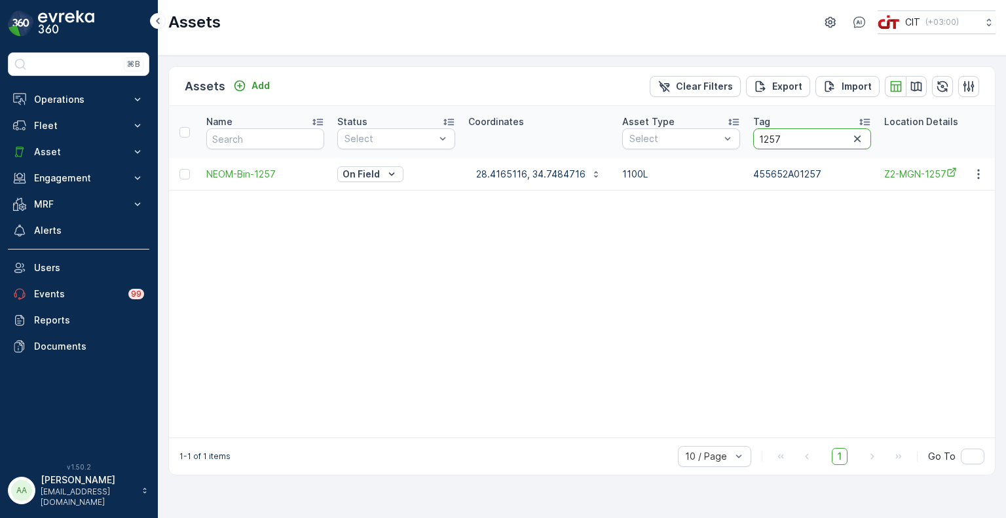
click at [747, 145] on th "Tag 1257" at bounding box center [812, 132] width 131 height 52
type input "1030"
drag, startPoint x: 898, startPoint y: 141, endPoint x: 838, endPoint y: 138, distance: 60.3
click at [842, 138] on input "1030" at bounding box center [901, 138] width 118 height 21
type input "1176"
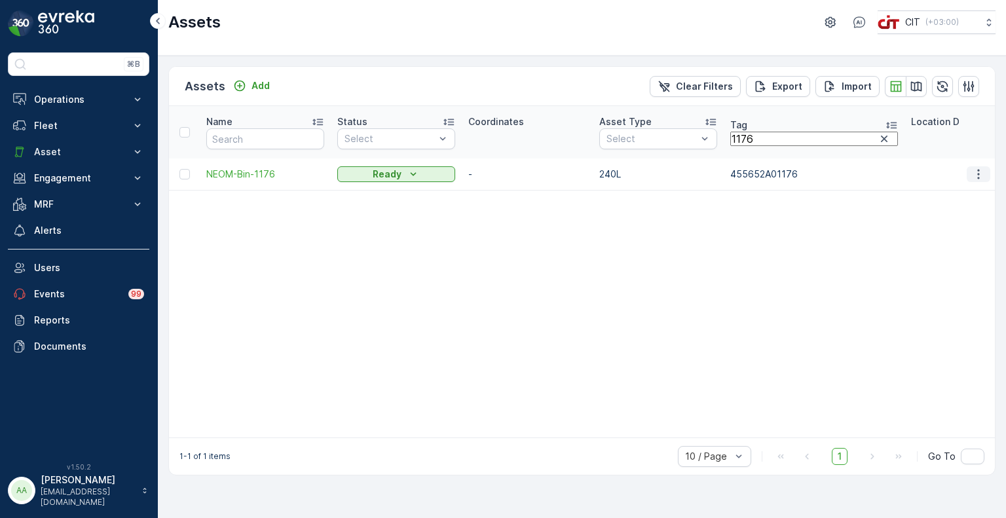
click at [977, 171] on icon "button" at bounding box center [978, 174] width 13 height 13
click at [945, 208] on div "Edit Asset" at bounding box center [932, 214] width 51 height 12
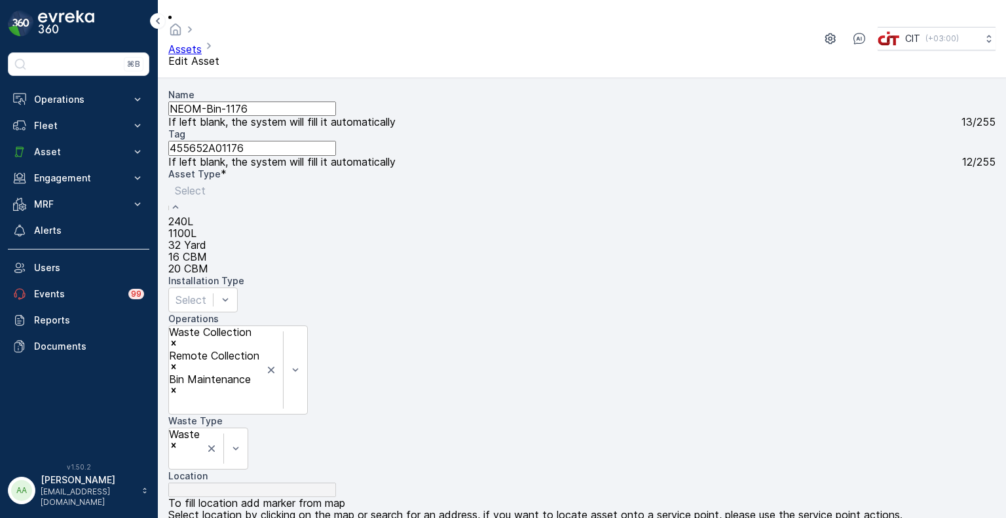
click at [197, 227] on span "1100L" at bounding box center [182, 233] width 28 height 12
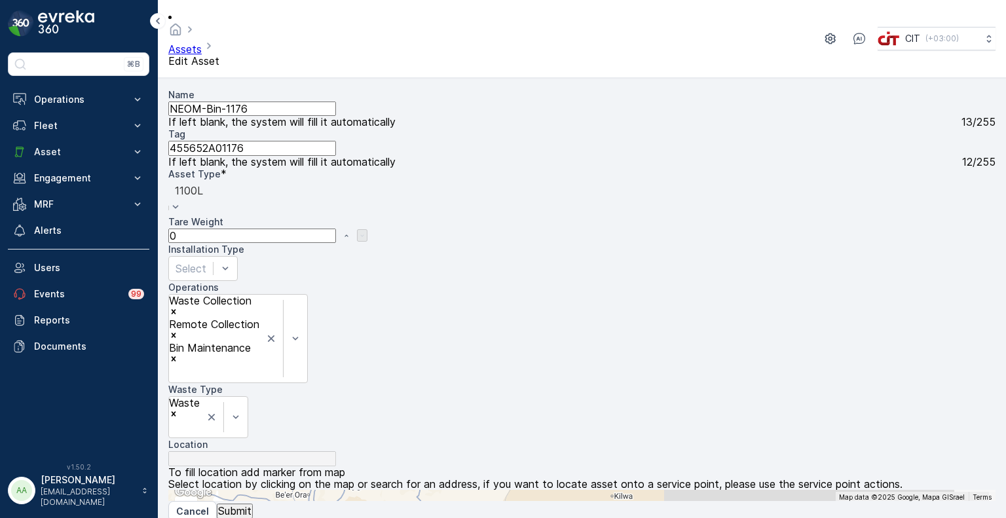
click at [250, 505] on p "Submit" at bounding box center [234, 511] width 33 height 12
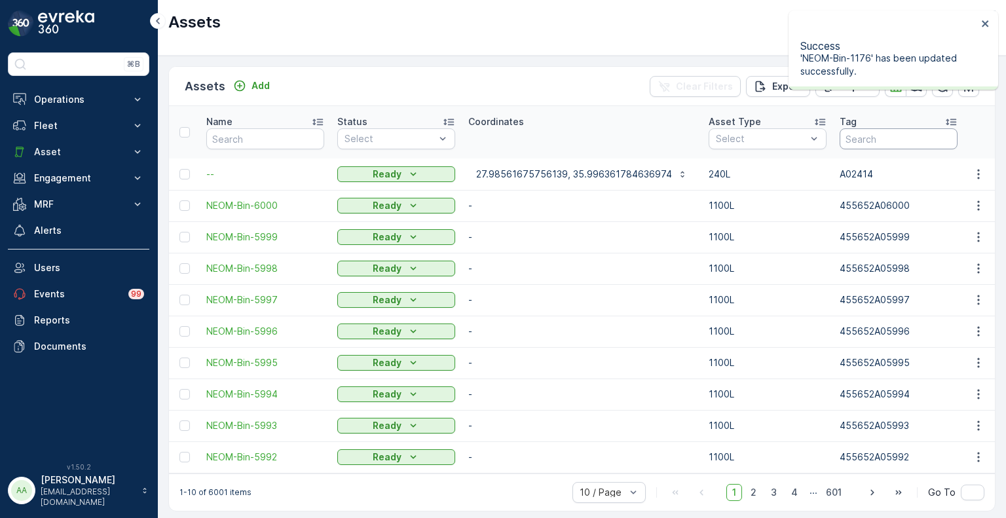
click at [866, 141] on input "text" at bounding box center [899, 138] width 118 height 21
type input "1176"
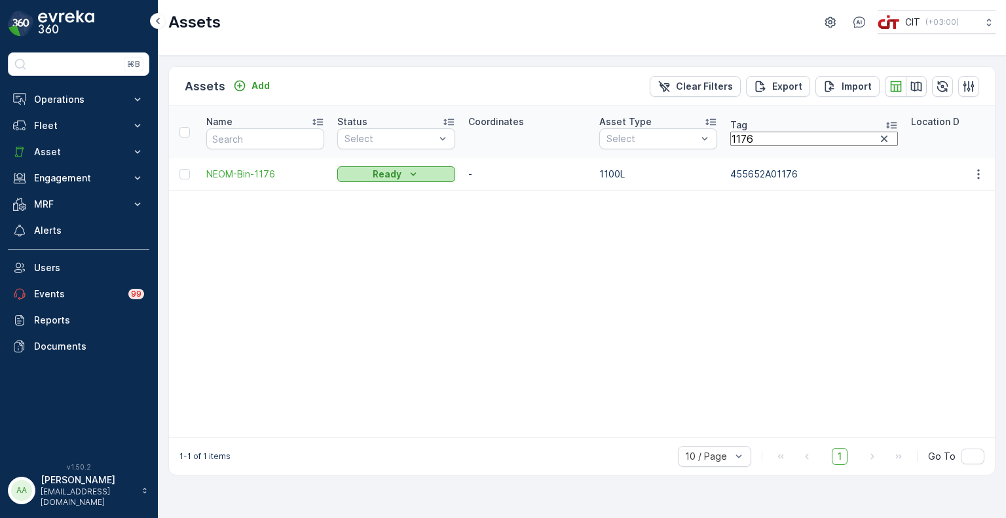
click at [388, 172] on p "Ready" at bounding box center [387, 174] width 29 height 13
click at [364, 199] on span "On Field" at bounding box center [373, 194] width 40 height 12
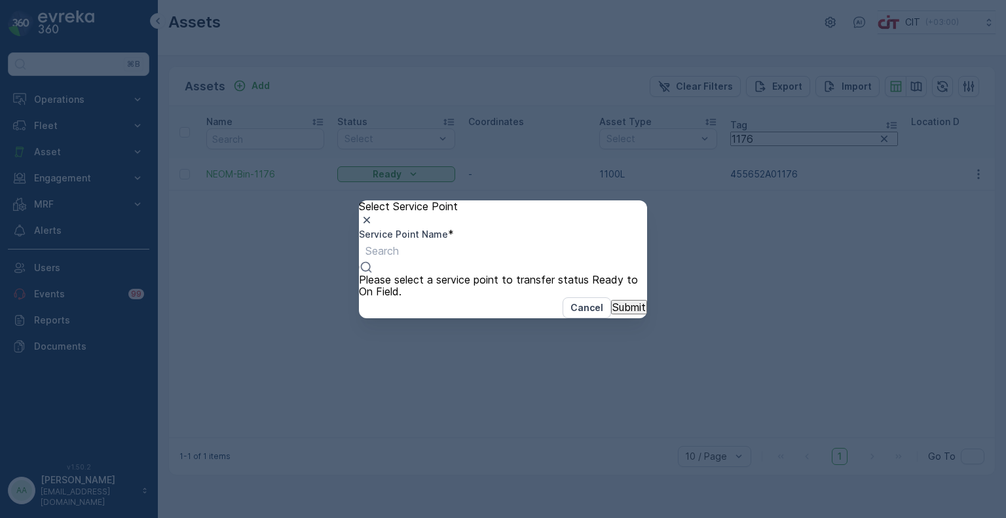
click at [399, 258] on div at bounding box center [382, 251] width 33 height 14
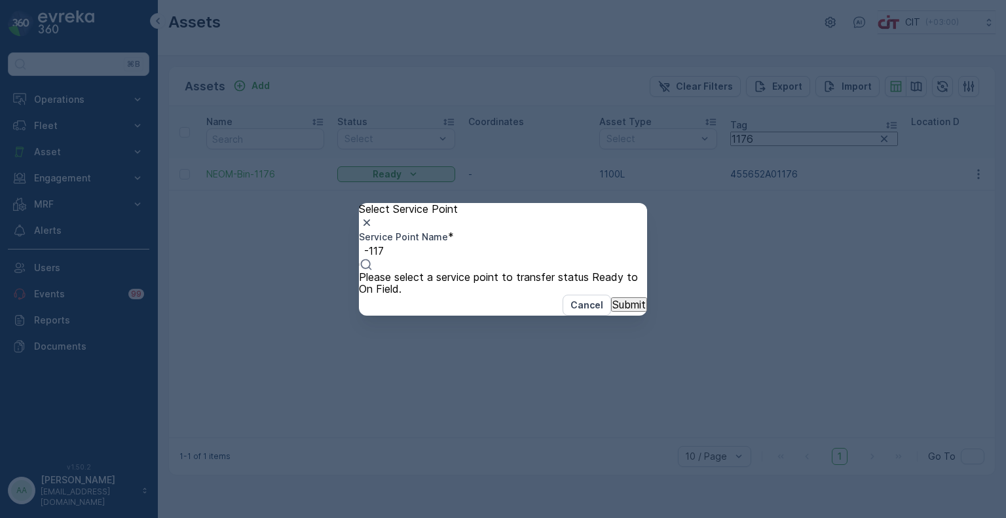
type input "-1176"
click at [69, 518] on span "Z2-MGN-1176" at bounding box center [34, 524] width 69 height 12
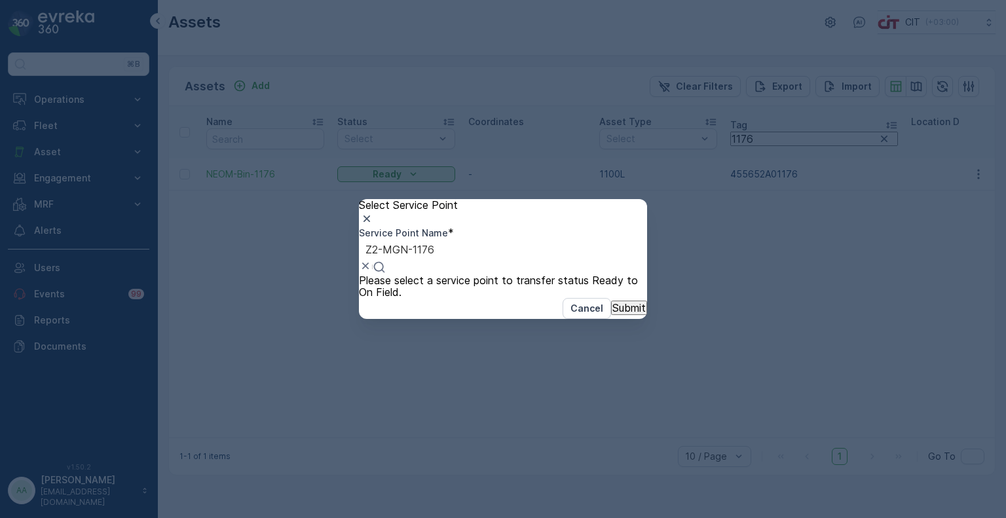
click at [613, 314] on p "Submit" at bounding box center [629, 308] width 33 height 12
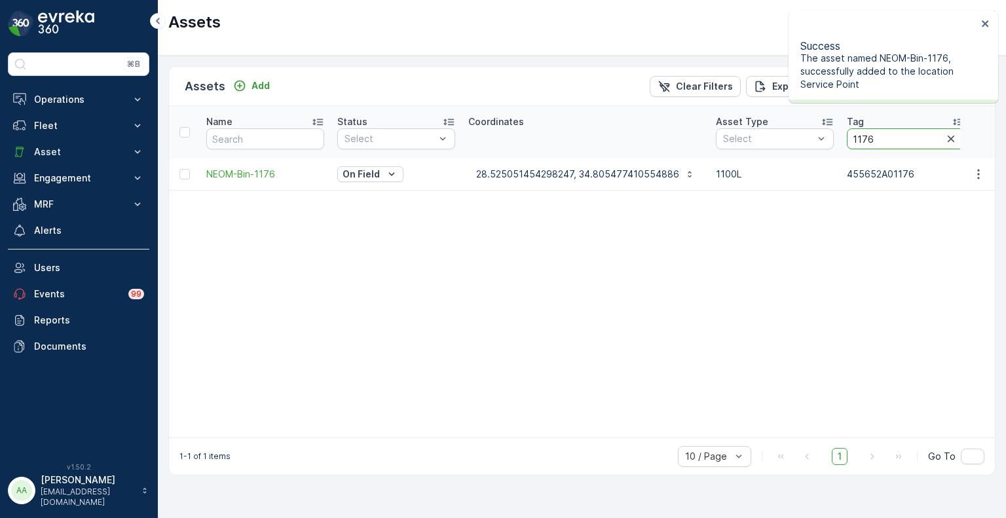
drag, startPoint x: 875, startPoint y: 146, endPoint x: 845, endPoint y: 143, distance: 30.2
click at [847, 143] on input "1176" at bounding box center [906, 138] width 118 height 21
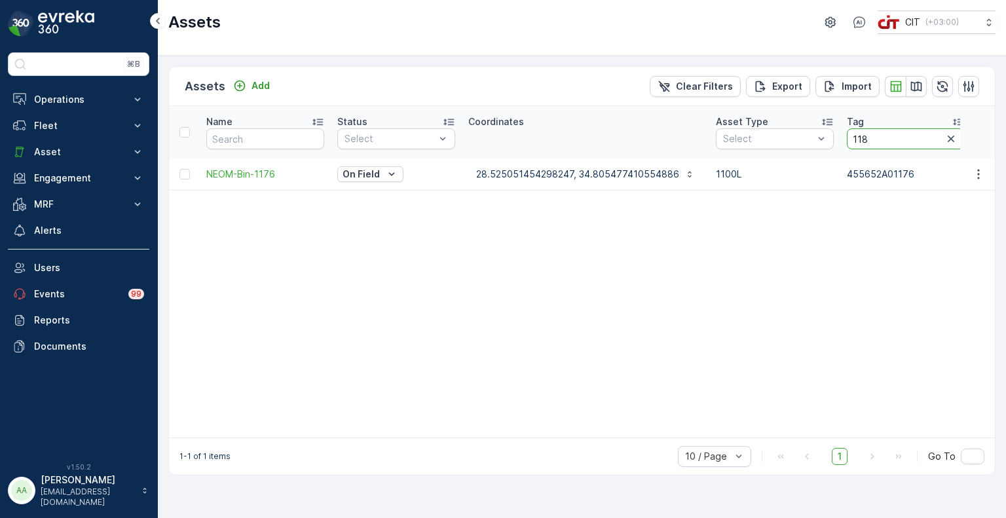
type input "1181"
drag, startPoint x: 872, startPoint y: 137, endPoint x: 845, endPoint y: 138, distance: 26.9
click at [845, 138] on input "1181" at bounding box center [903, 138] width 118 height 21
type input "1180"
drag, startPoint x: 860, startPoint y: 139, endPoint x: 833, endPoint y: 136, distance: 26.4
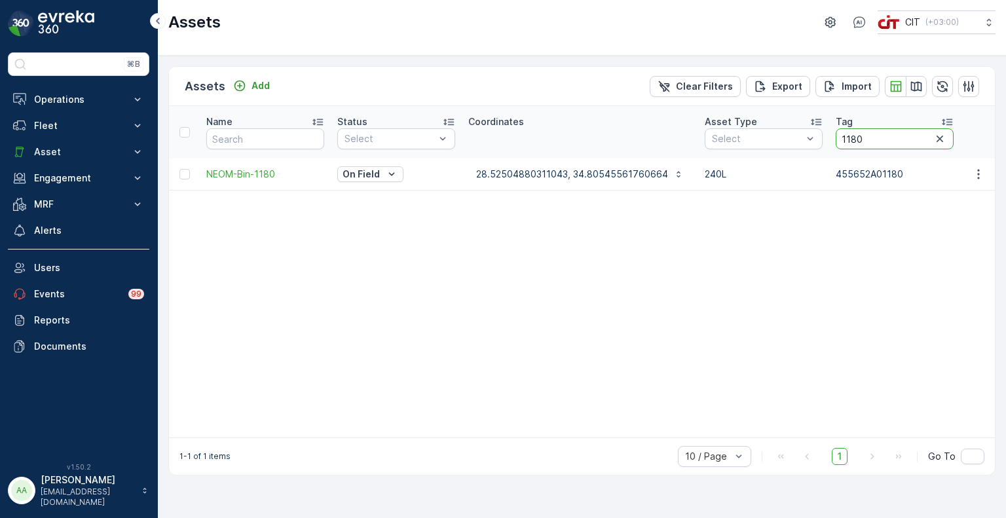
click at [836, 136] on input "1180" at bounding box center [895, 138] width 118 height 21
type input "1179"
